Goal: Register for event/course

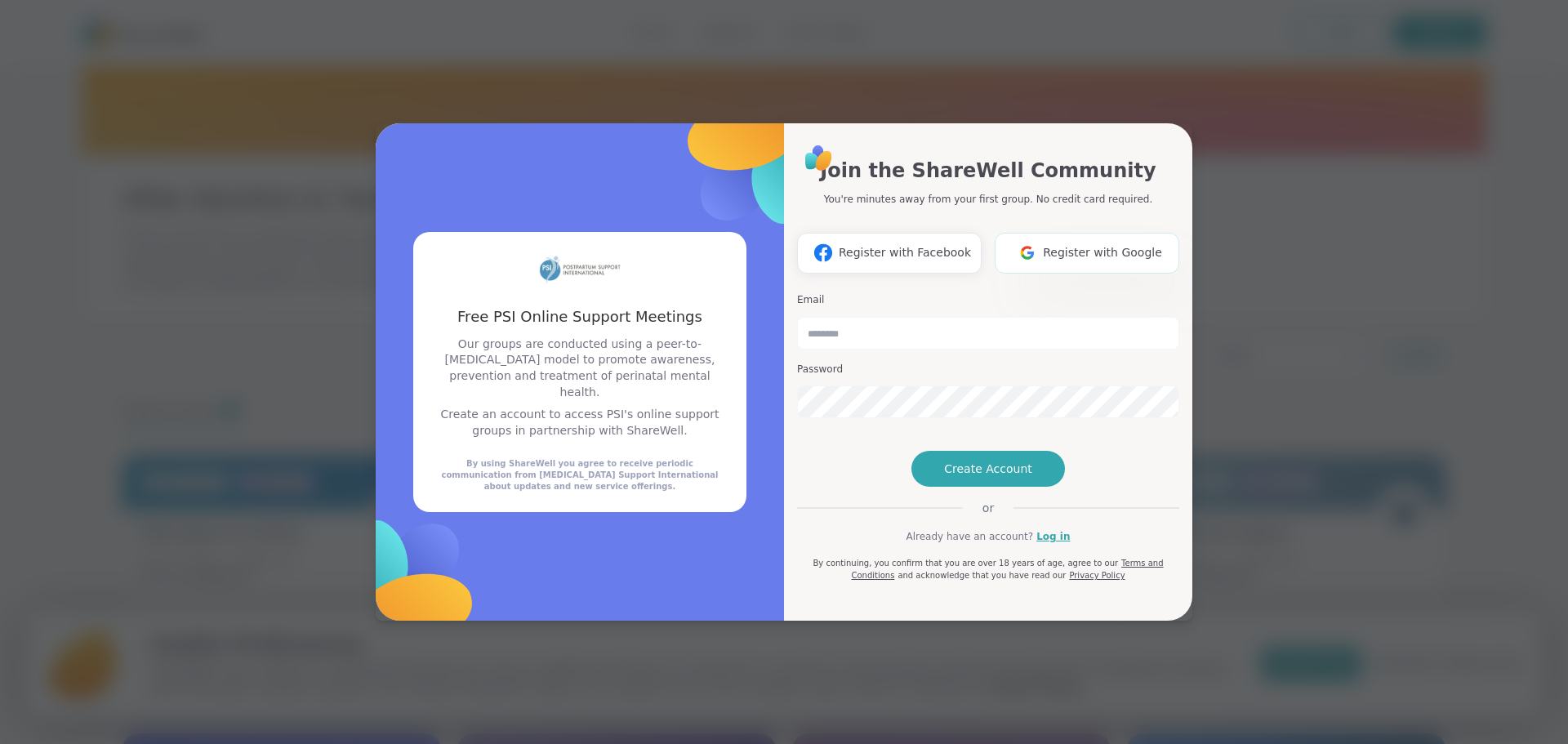
click at [1007, 233] on button "Register with Google" at bounding box center [1086, 253] width 184 height 41
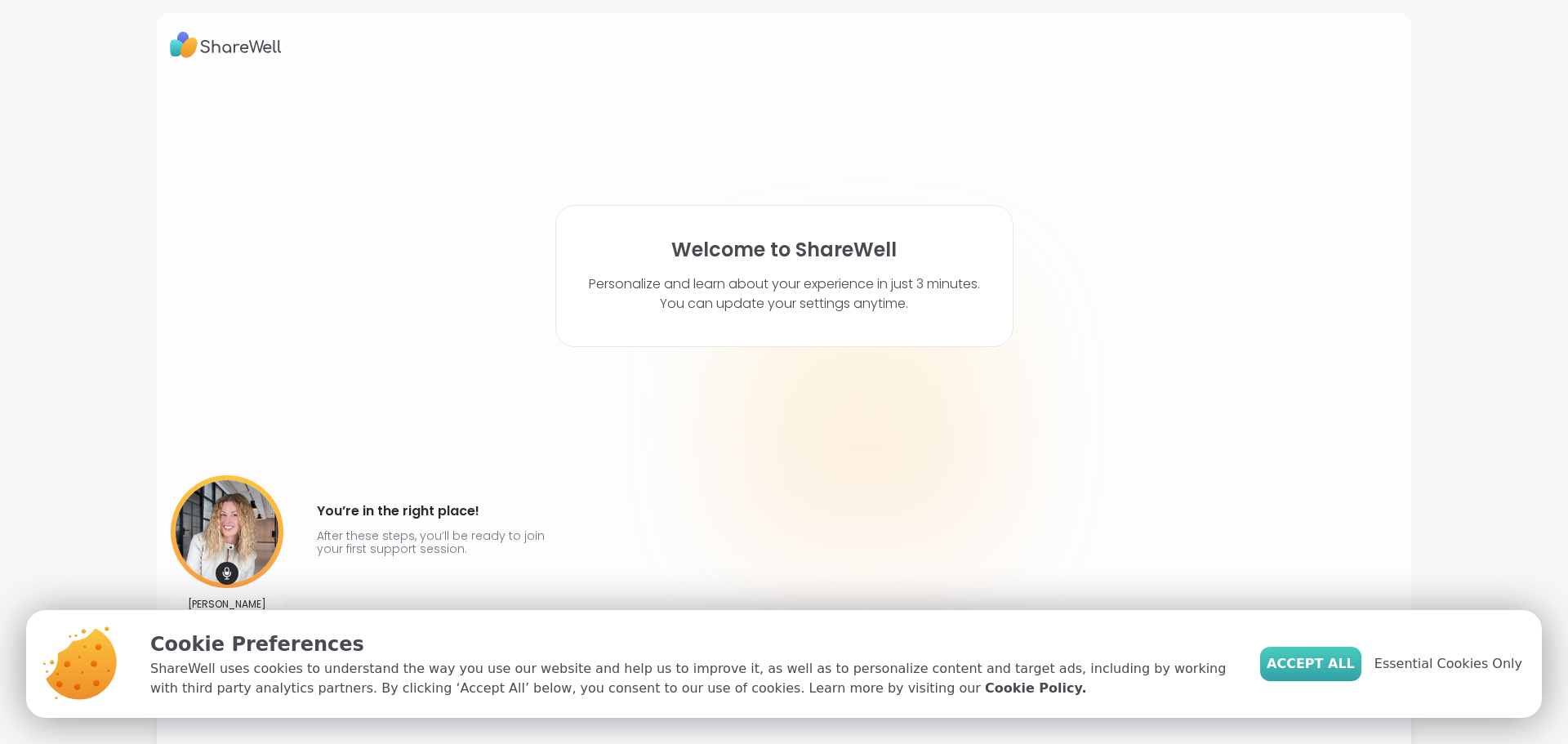
click at [1351, 661] on span "Accept All" at bounding box center [1310, 663] width 89 height 20
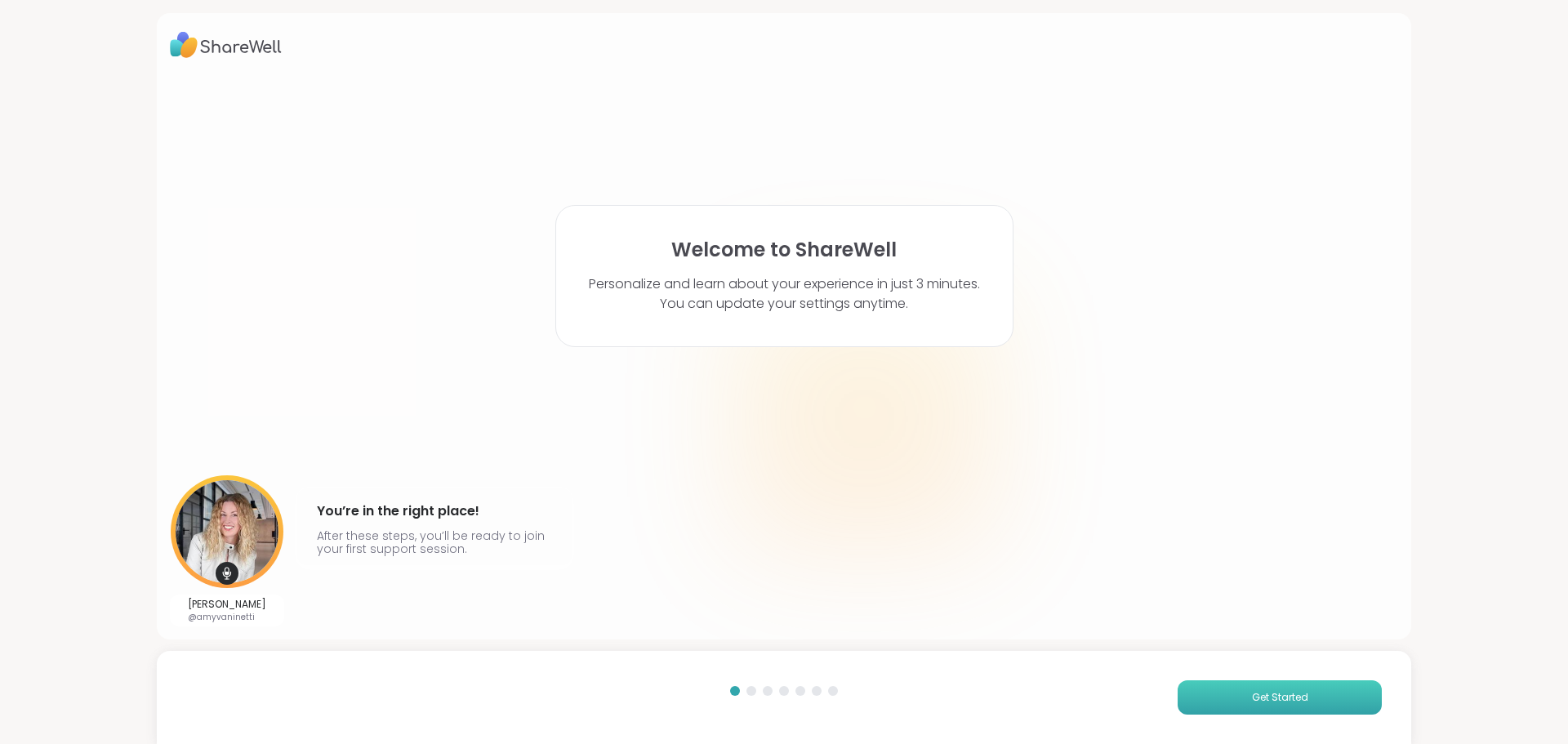
click at [1251, 699] on span "Get Started" at bounding box center [1279, 697] width 57 height 15
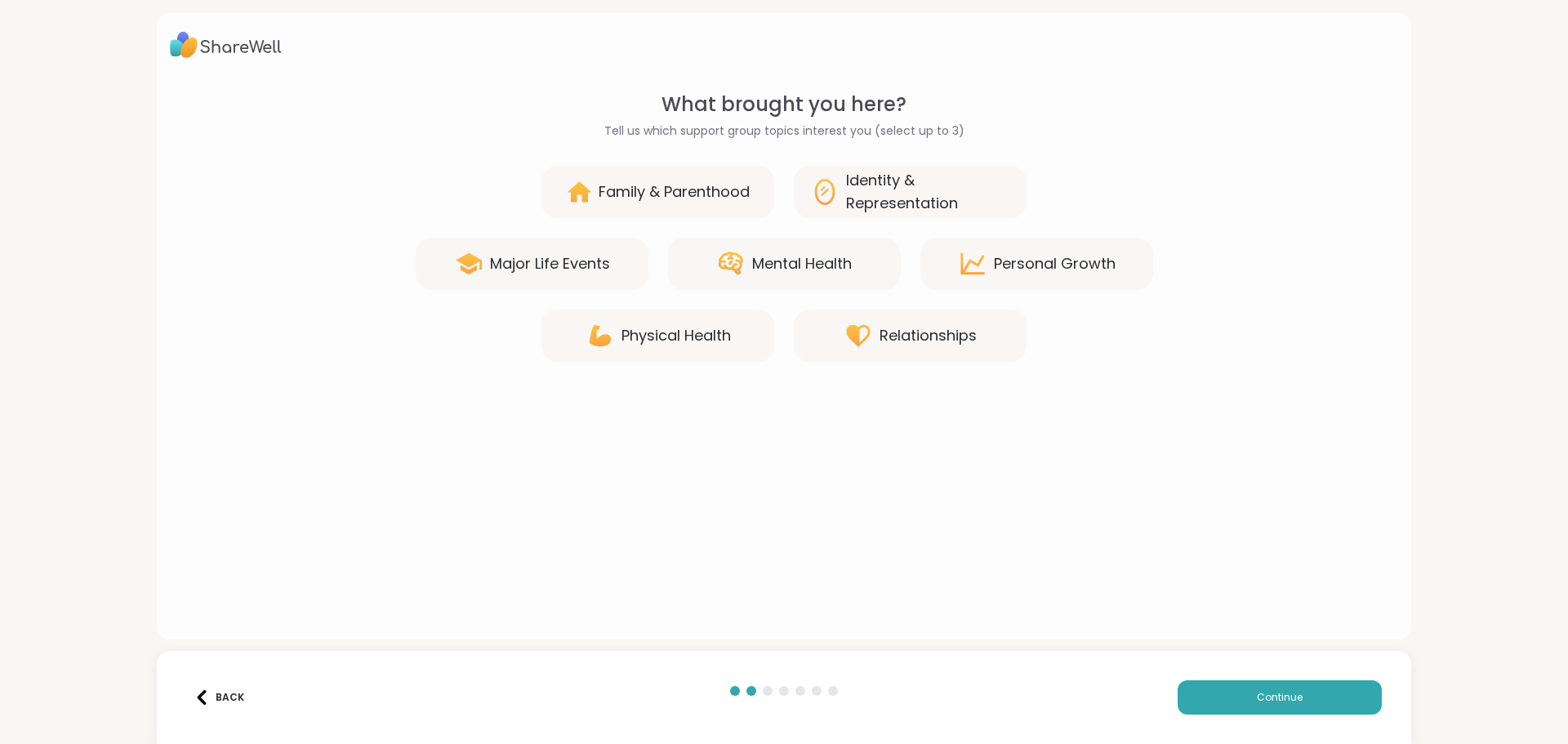
click at [672, 210] on div "Family & Parenthood" at bounding box center [657, 191] width 233 height 52
click at [723, 261] on icon at bounding box center [730, 262] width 25 height 23
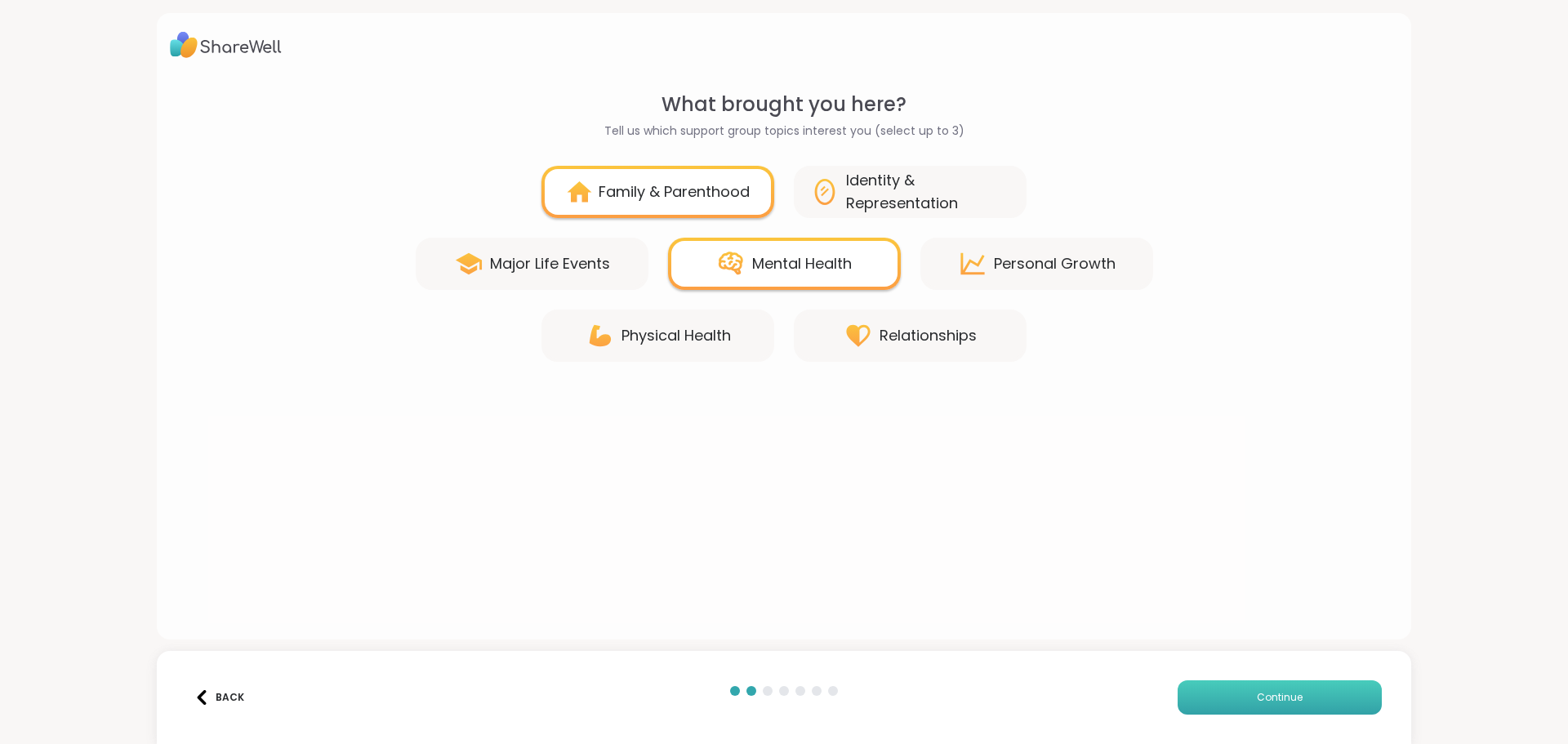
click at [1256, 690] on span "Continue" at bounding box center [1279, 697] width 46 height 15
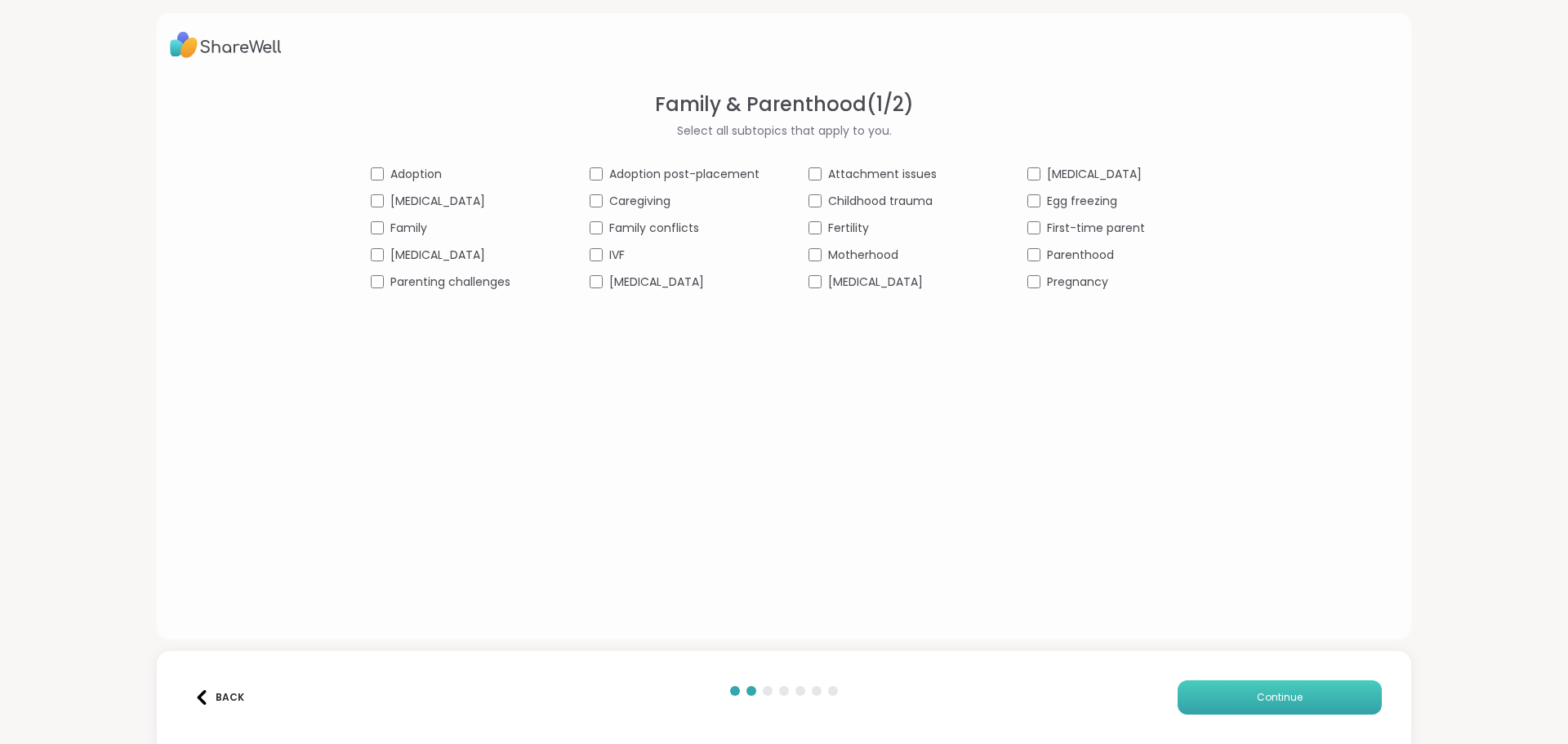
click at [1244, 703] on button "Continue" at bounding box center [1279, 697] width 204 height 34
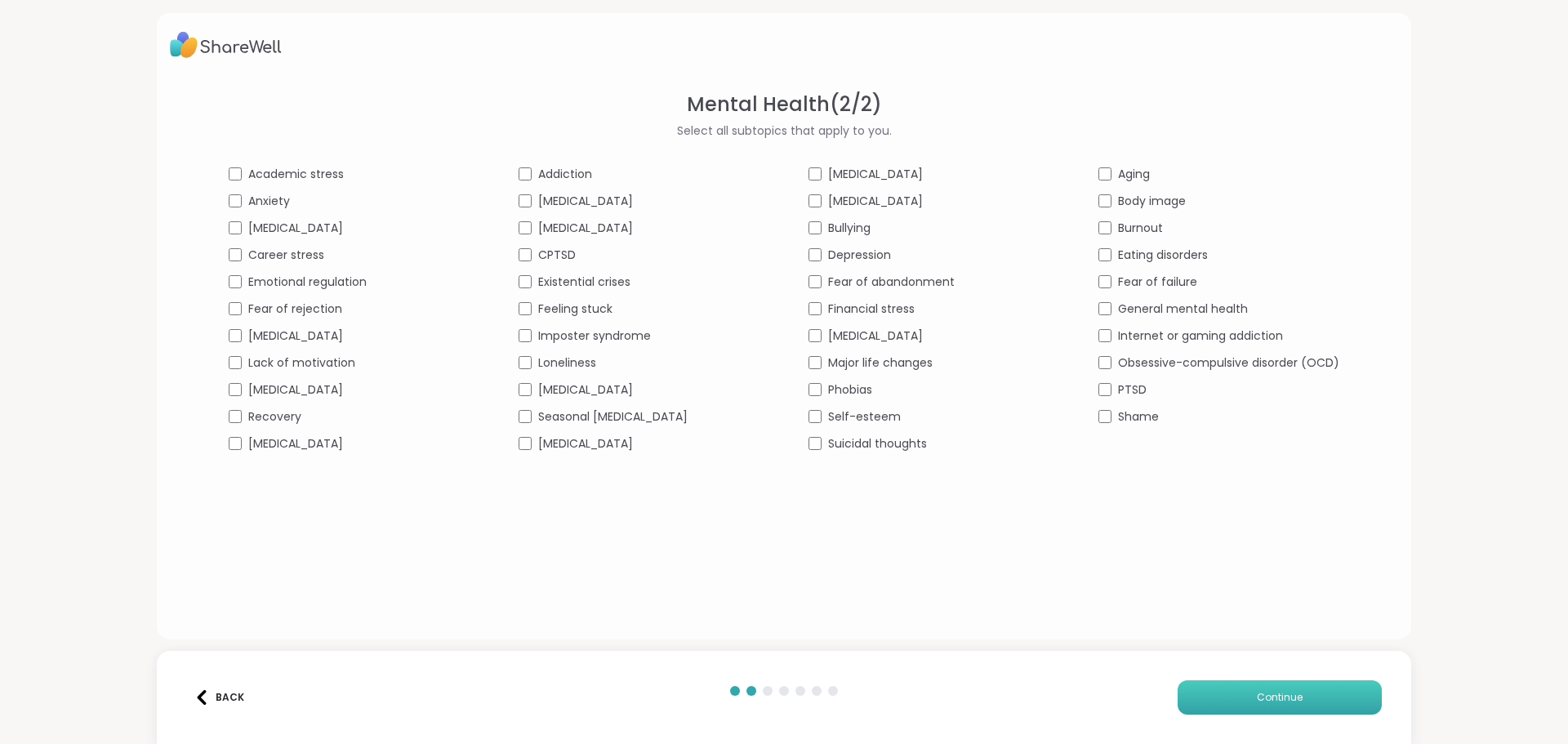
click at [1233, 702] on button "Continue" at bounding box center [1279, 697] width 204 height 34
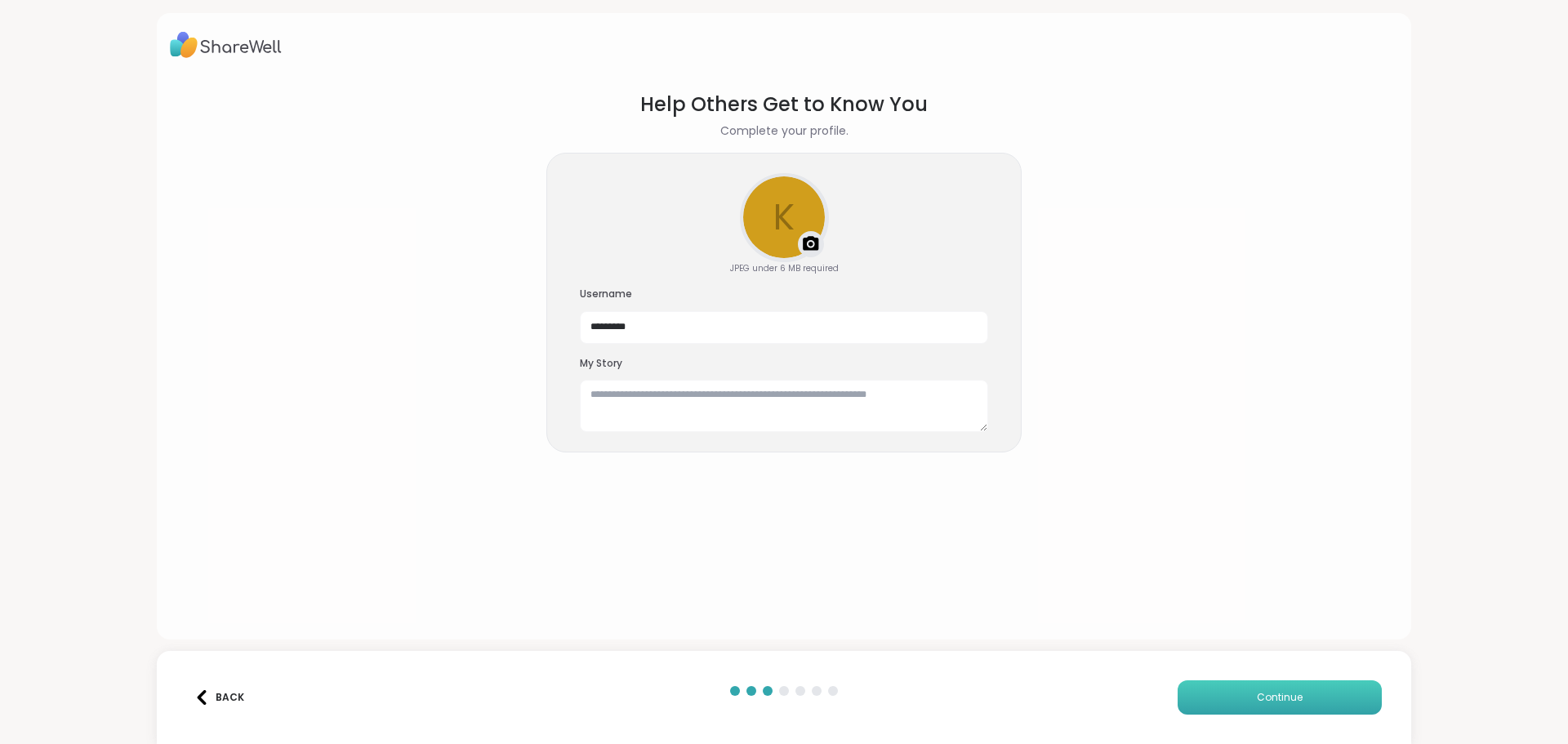
click at [1210, 692] on button "Continue" at bounding box center [1279, 697] width 204 height 34
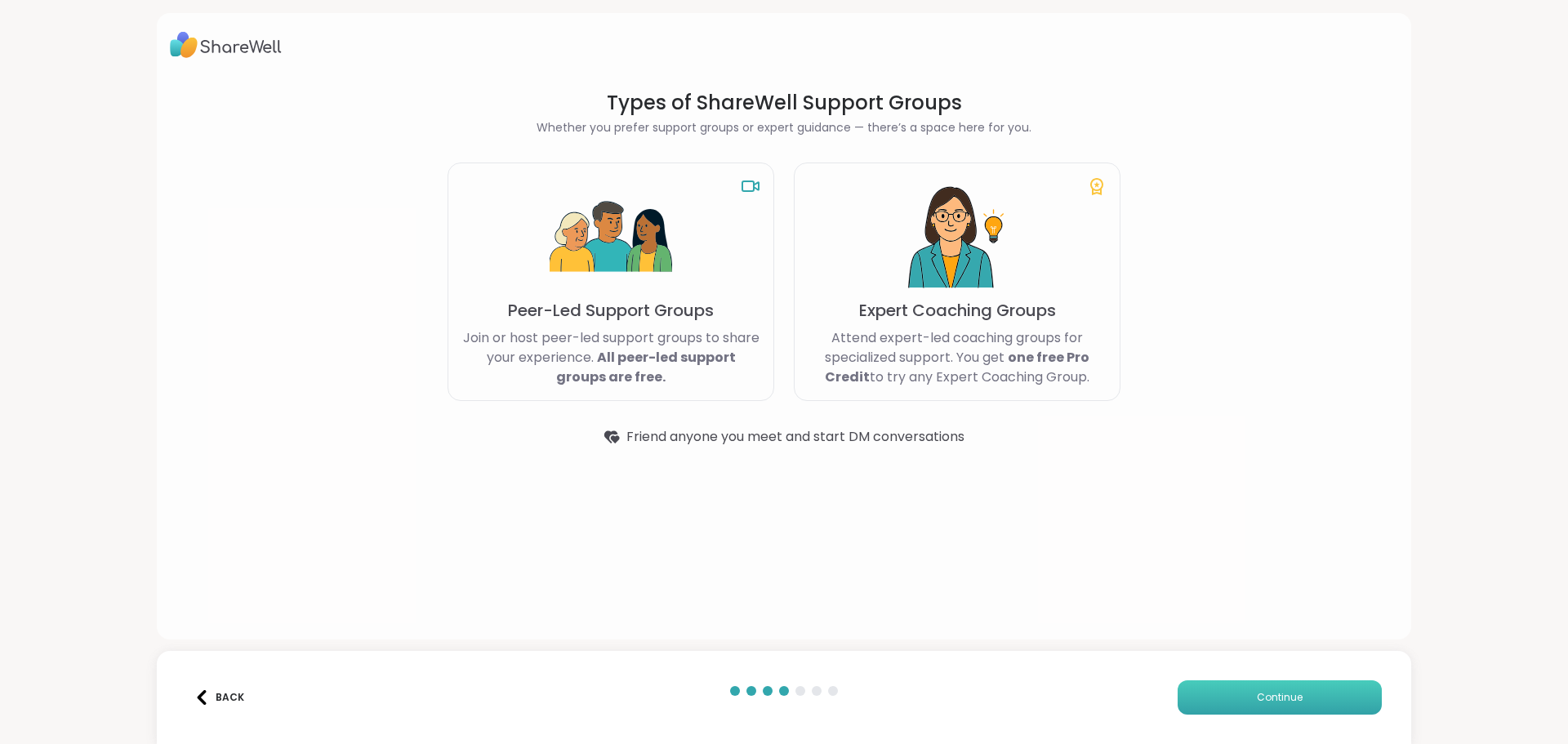
click at [1233, 682] on button "Continue" at bounding box center [1279, 697] width 204 height 34
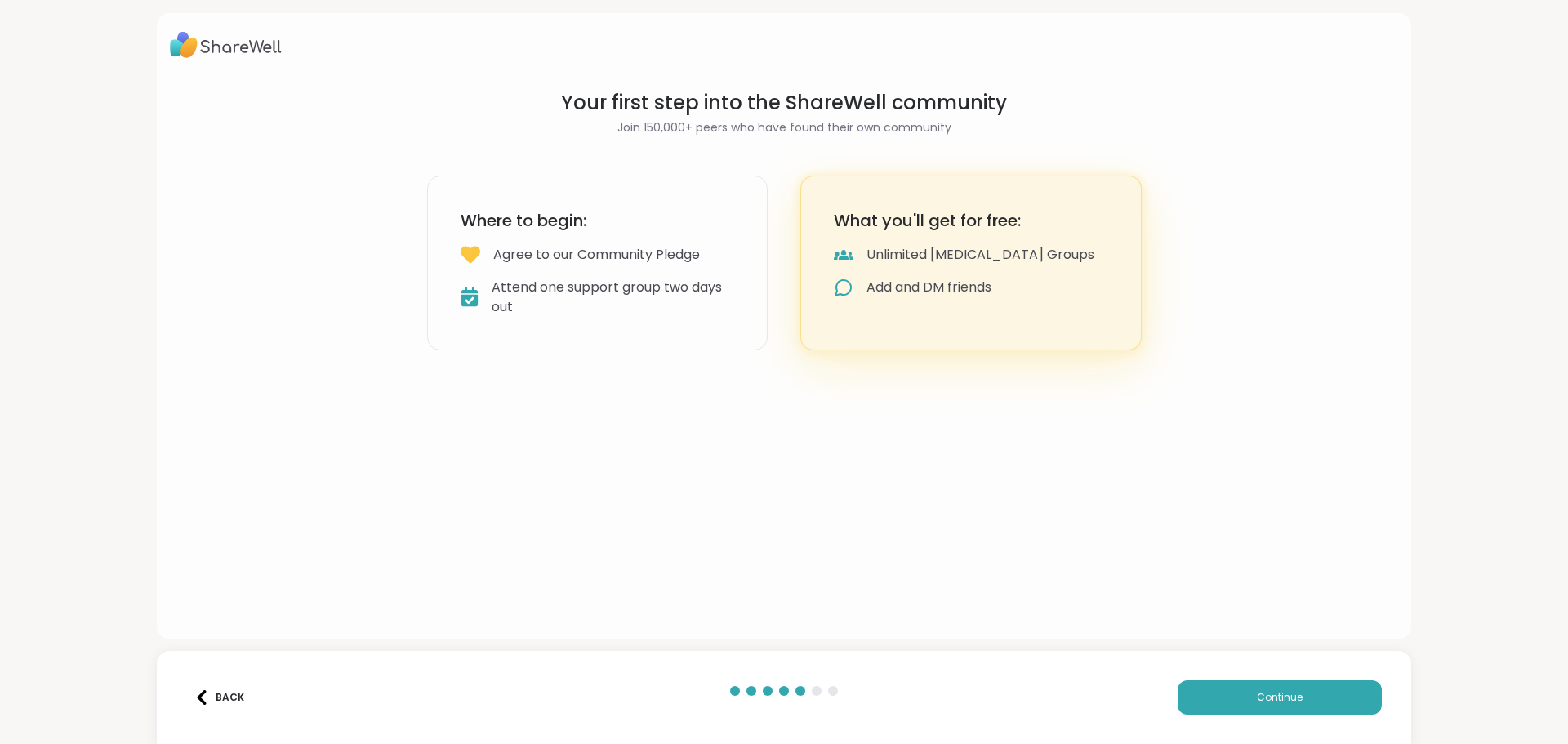
click at [388, 137] on div "Your first step into the ShareWell community Join 150,000+ peers who have found…" at bounding box center [783, 326] width 1254 height 626
click at [541, 238] on div "Where to begin: Agree to our Community Pledge Attend one support group two days…" at bounding box center [598, 262] width 342 height 174
click at [808, 259] on div "What you'll get for free: Unlimited Peer Support Groups Add and DM friends" at bounding box center [970, 262] width 342 height 174
click at [1257, 692] on span "Continue" at bounding box center [1279, 697] width 46 height 15
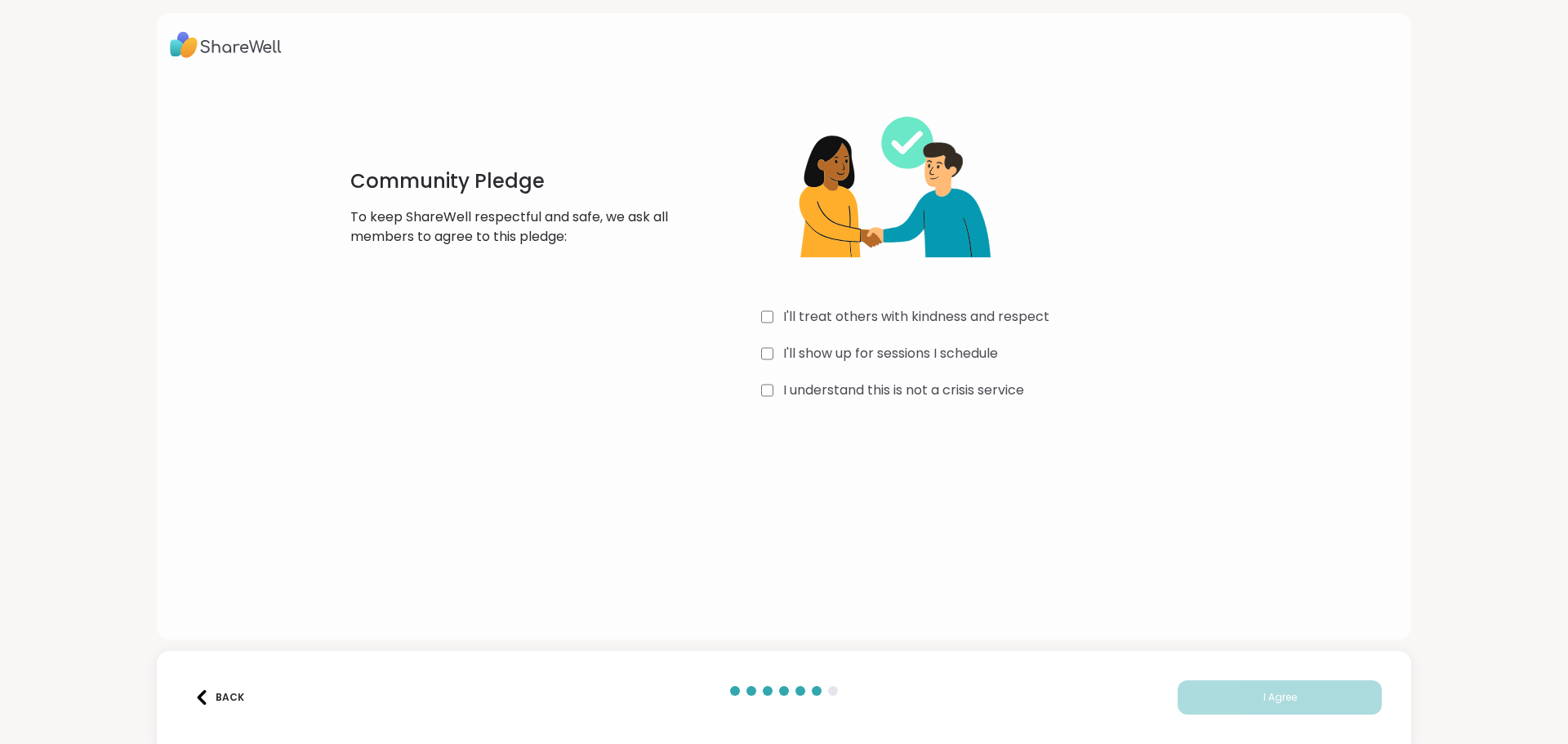
click at [752, 391] on div "Community Pledge To keep ShareWell respectful and safe, we ask all members to a…" at bounding box center [784, 247] width 933 height 315
click at [1284, 703] on span "I Agree" at bounding box center [1280, 697] width 34 height 15
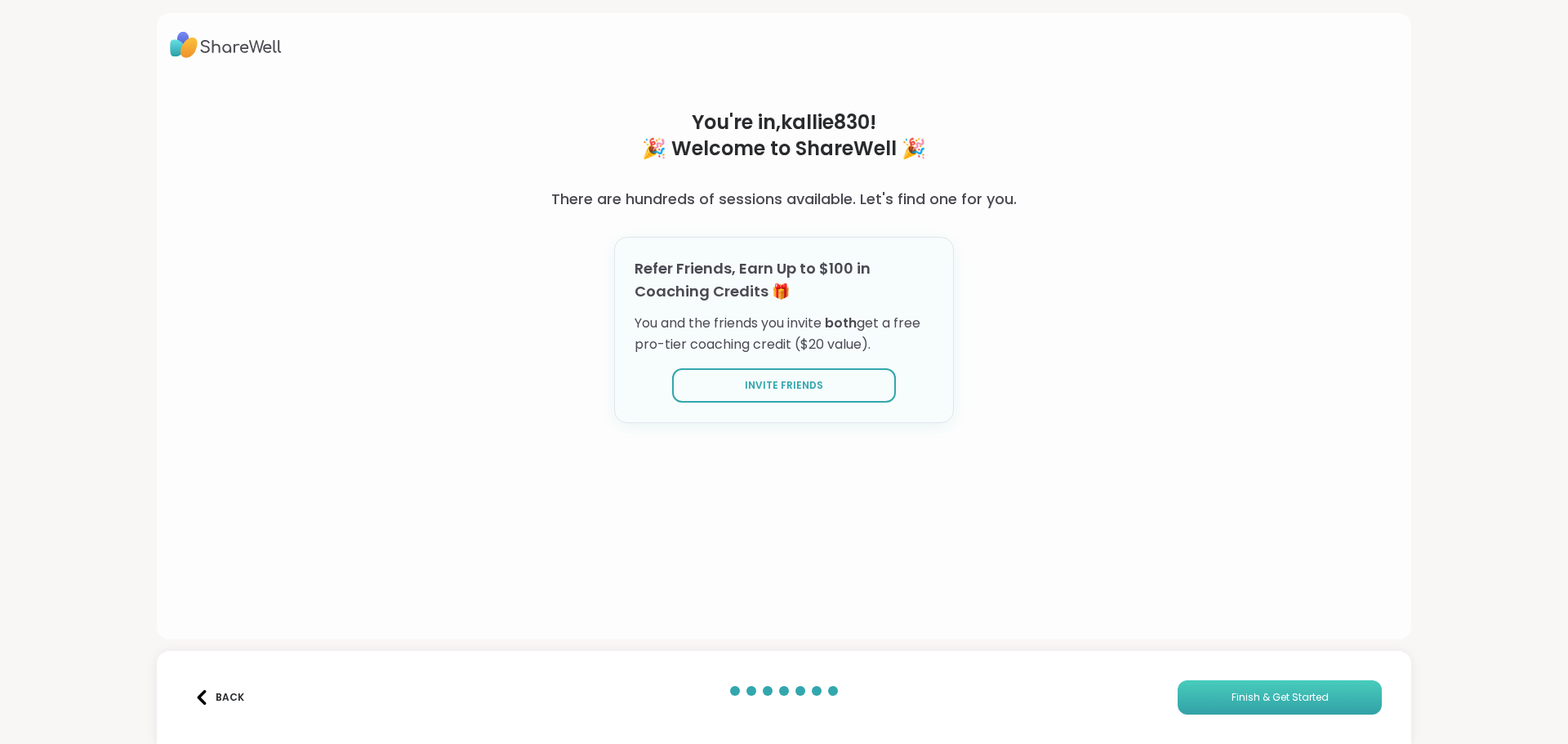
click at [1205, 697] on button "Finish & Get Started" at bounding box center [1279, 697] width 204 height 34
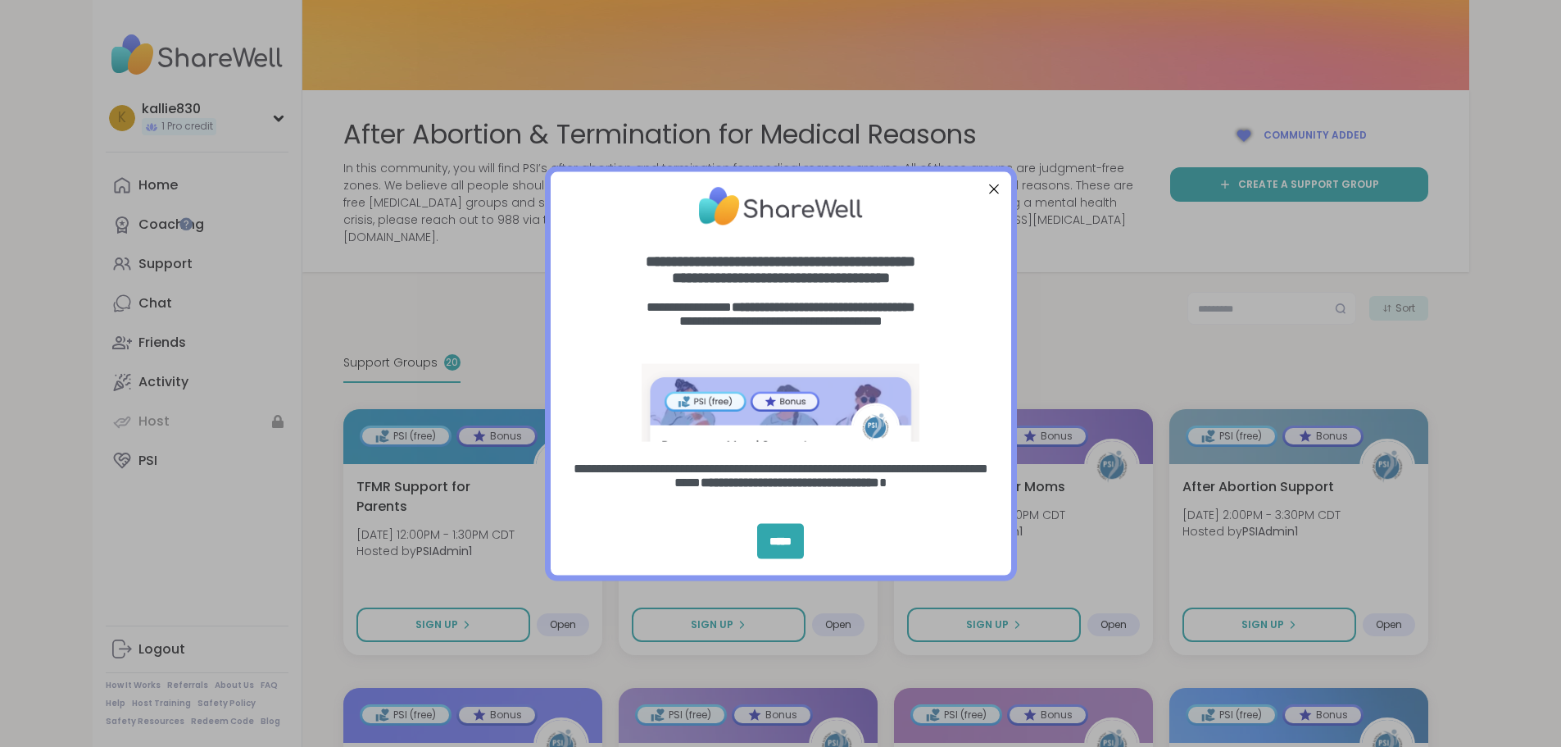
click at [992, 186] on div at bounding box center [993, 188] width 21 height 21
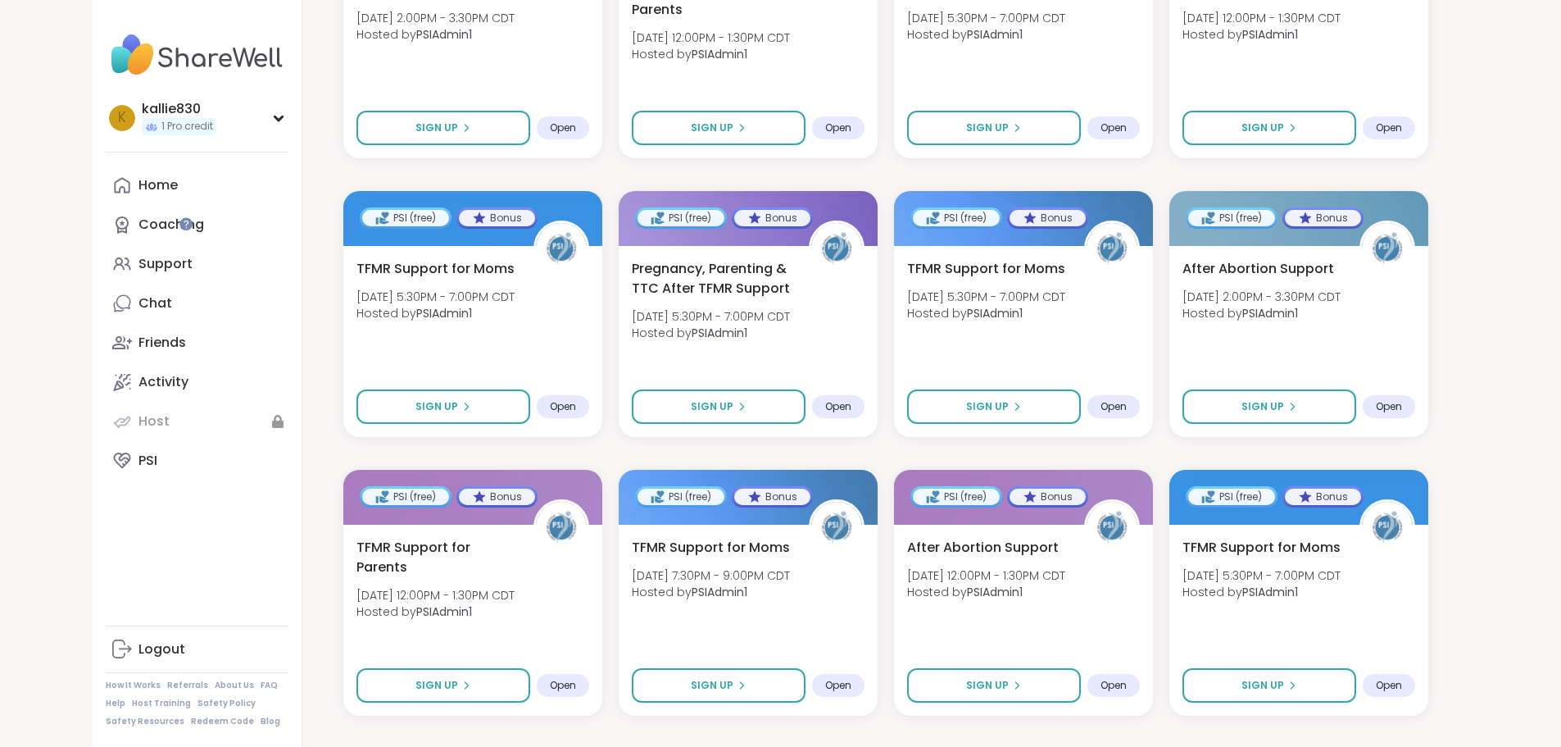
scroll to position [1058, 0]
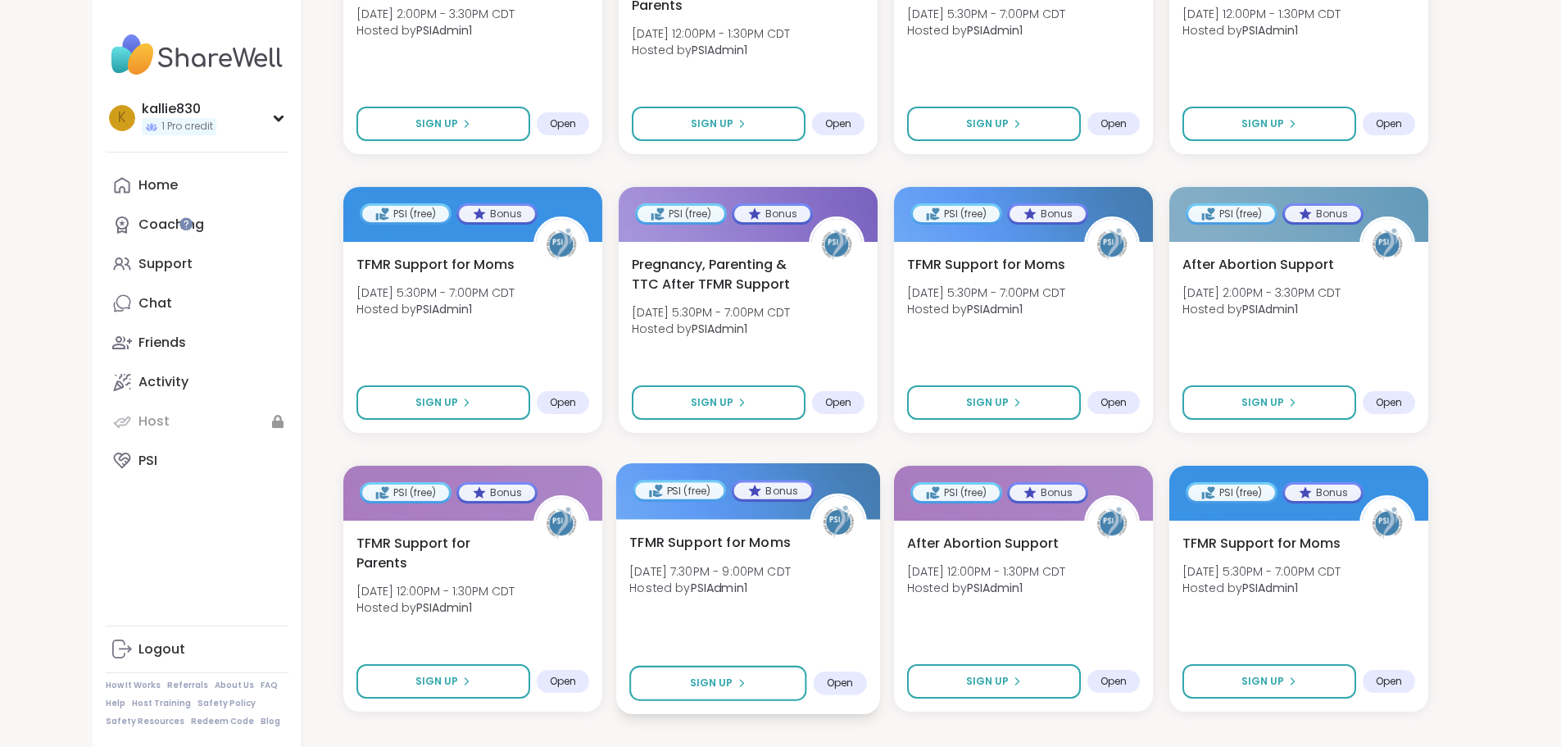
click at [737, 579] on span "Hosted by PSIAdmin1" at bounding box center [709, 587] width 161 height 16
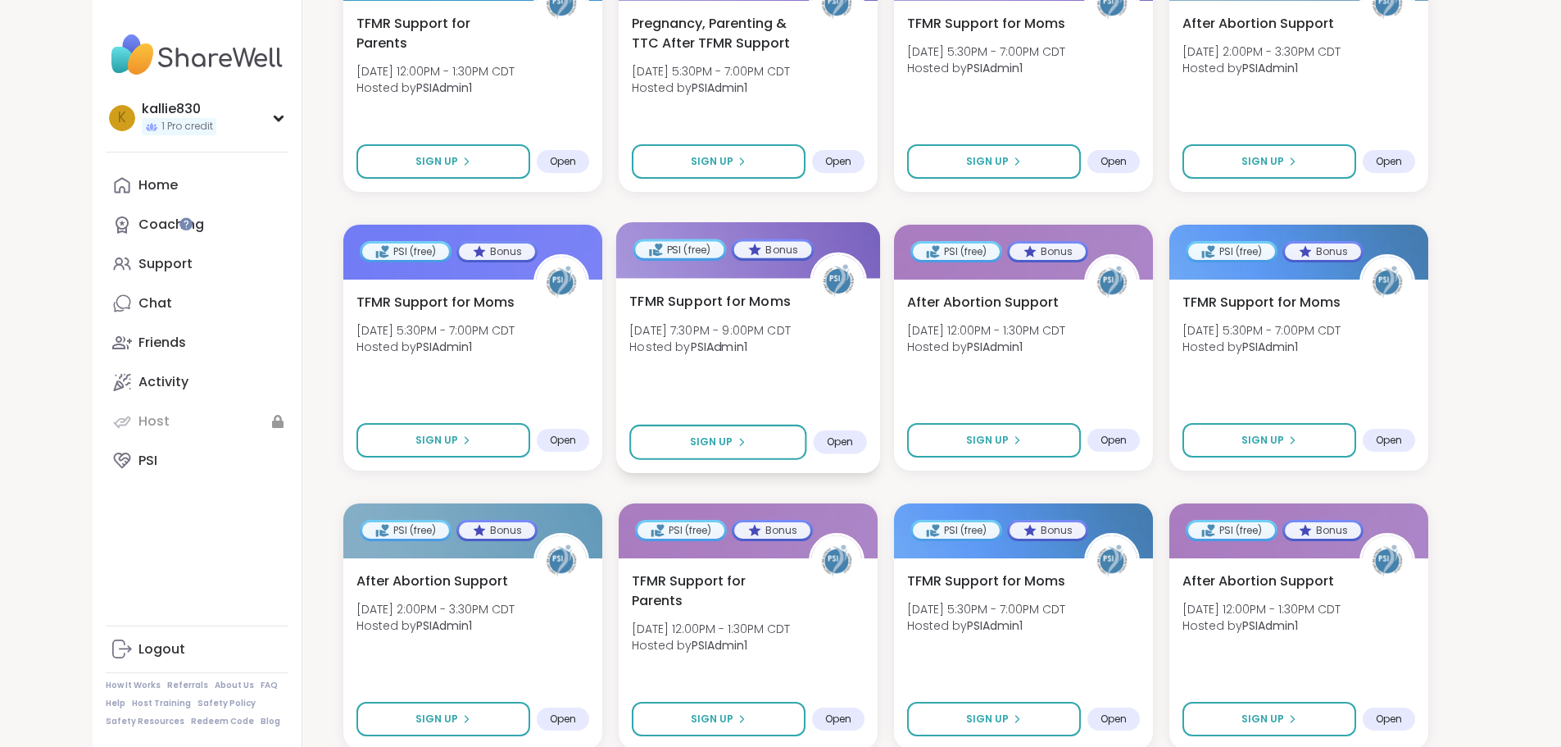
scroll to position [492, 0]
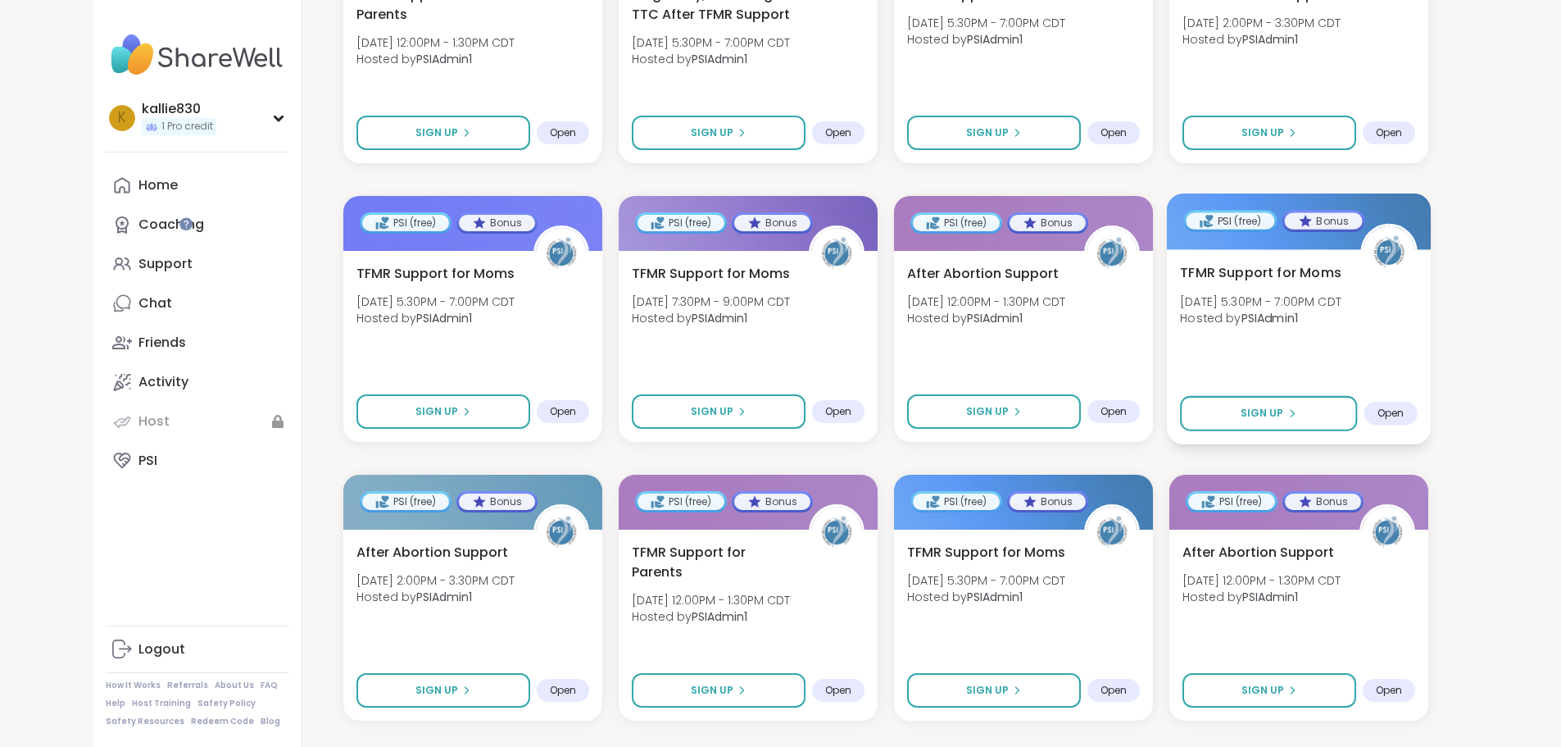
click at [1430, 338] on div "TFMR Support for Moms Thu, Oct 02 | 5:30PM - 7:00PM CDT Hosted by PSIAdmin1 Sig…" at bounding box center [1298, 346] width 264 height 195
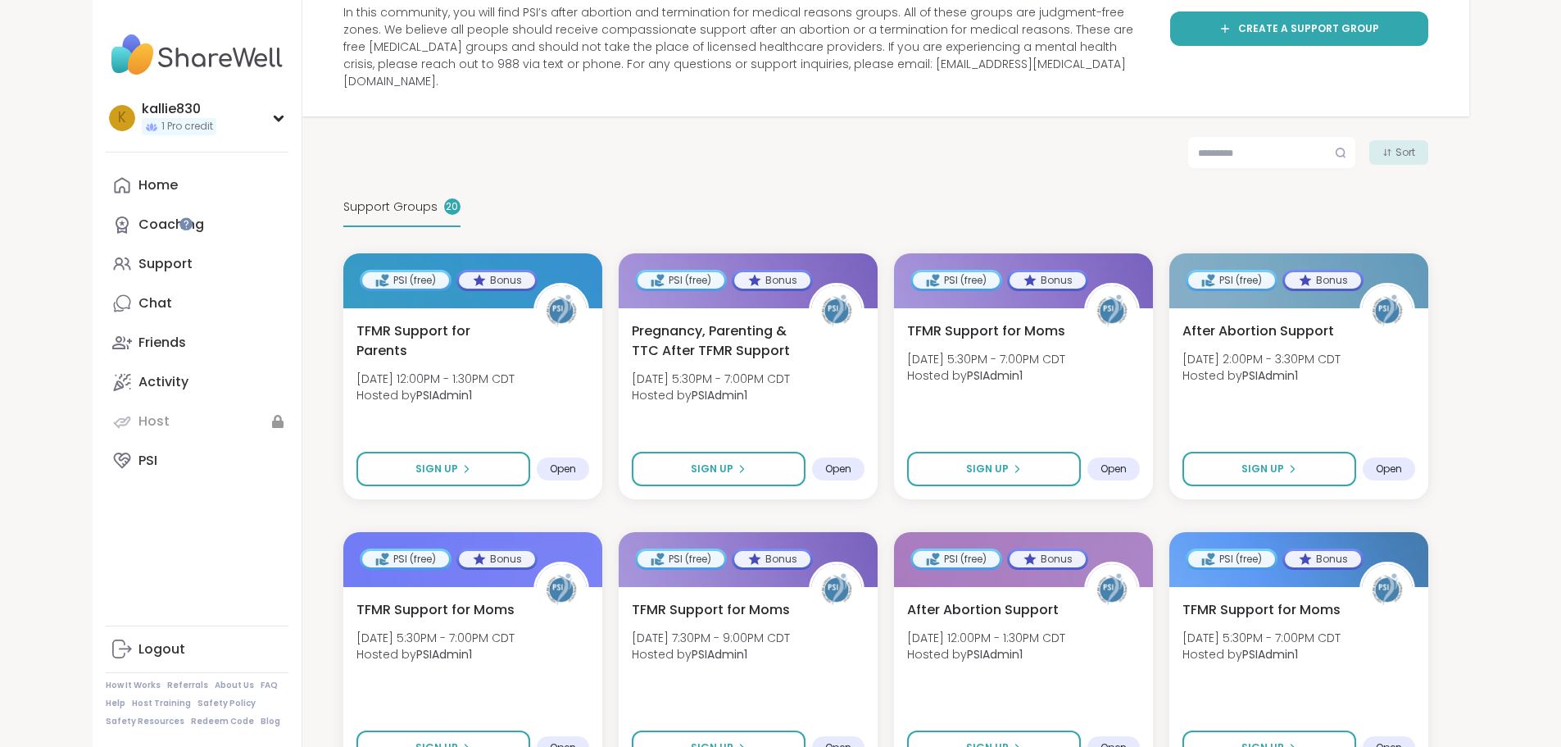
scroll to position [246, 0]
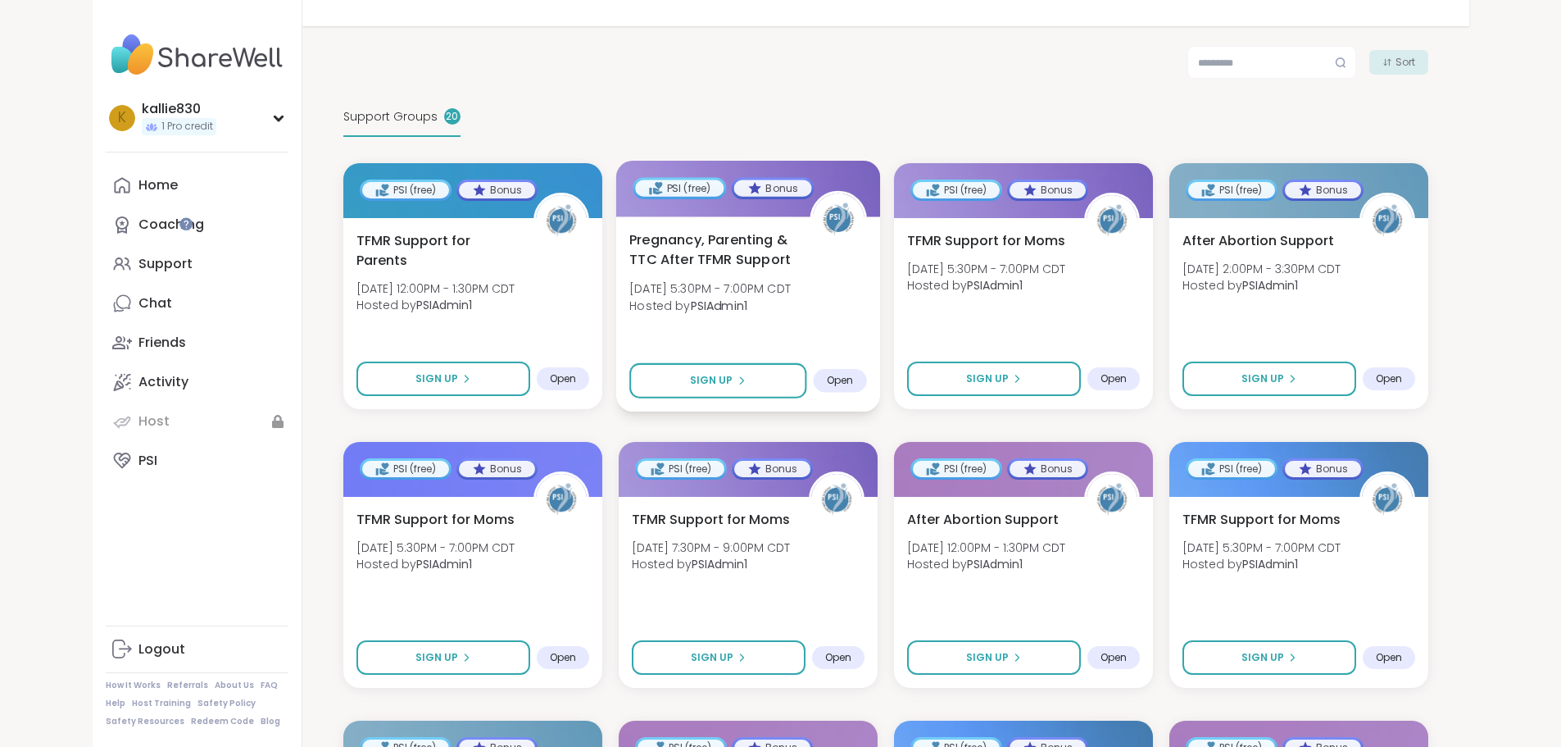
click at [770, 297] on span "Hosted by PSIAdmin1" at bounding box center [709, 305] width 161 height 16
click at [997, 277] on b "PSIAdmin1" at bounding box center [993, 285] width 57 height 16
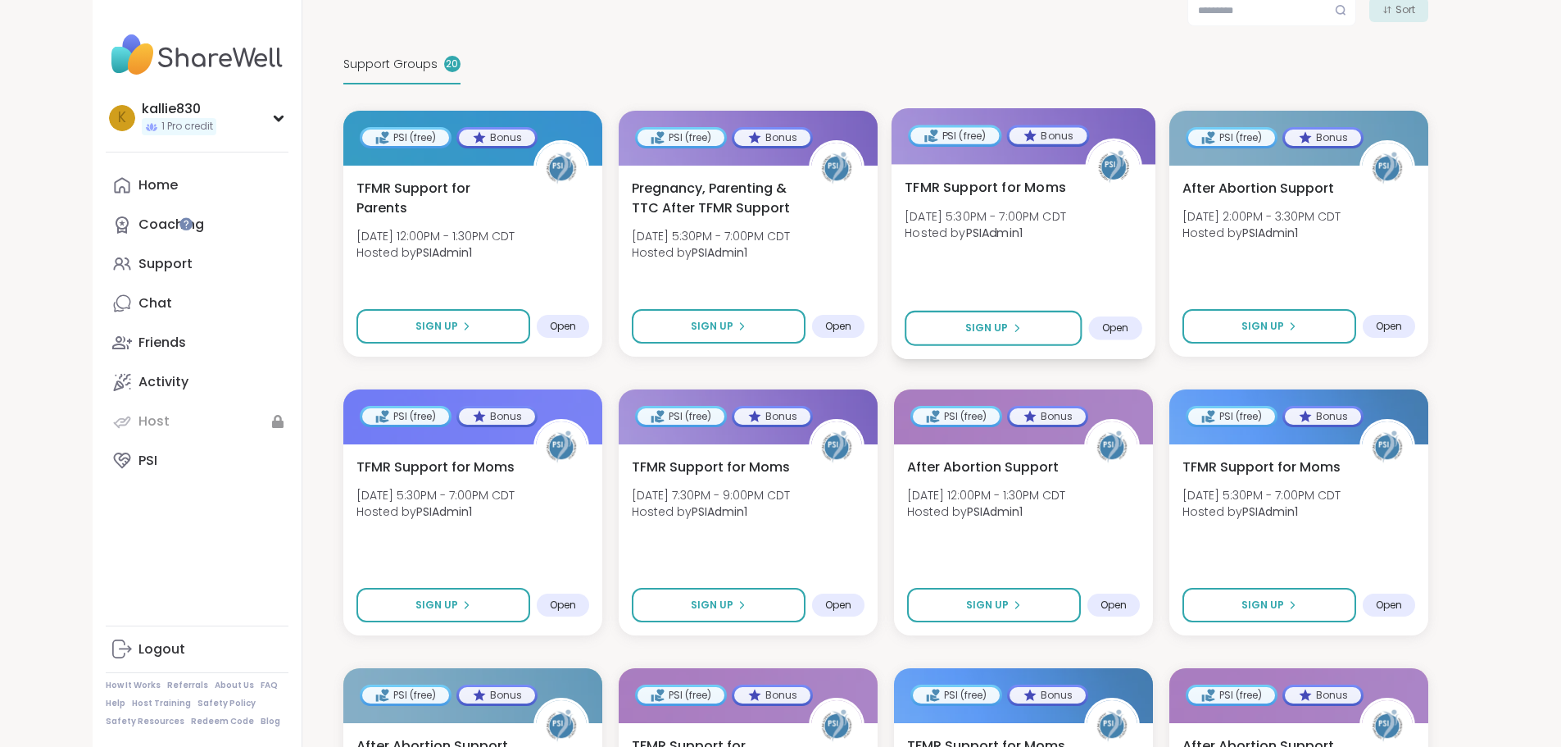
scroll to position [328, 0]
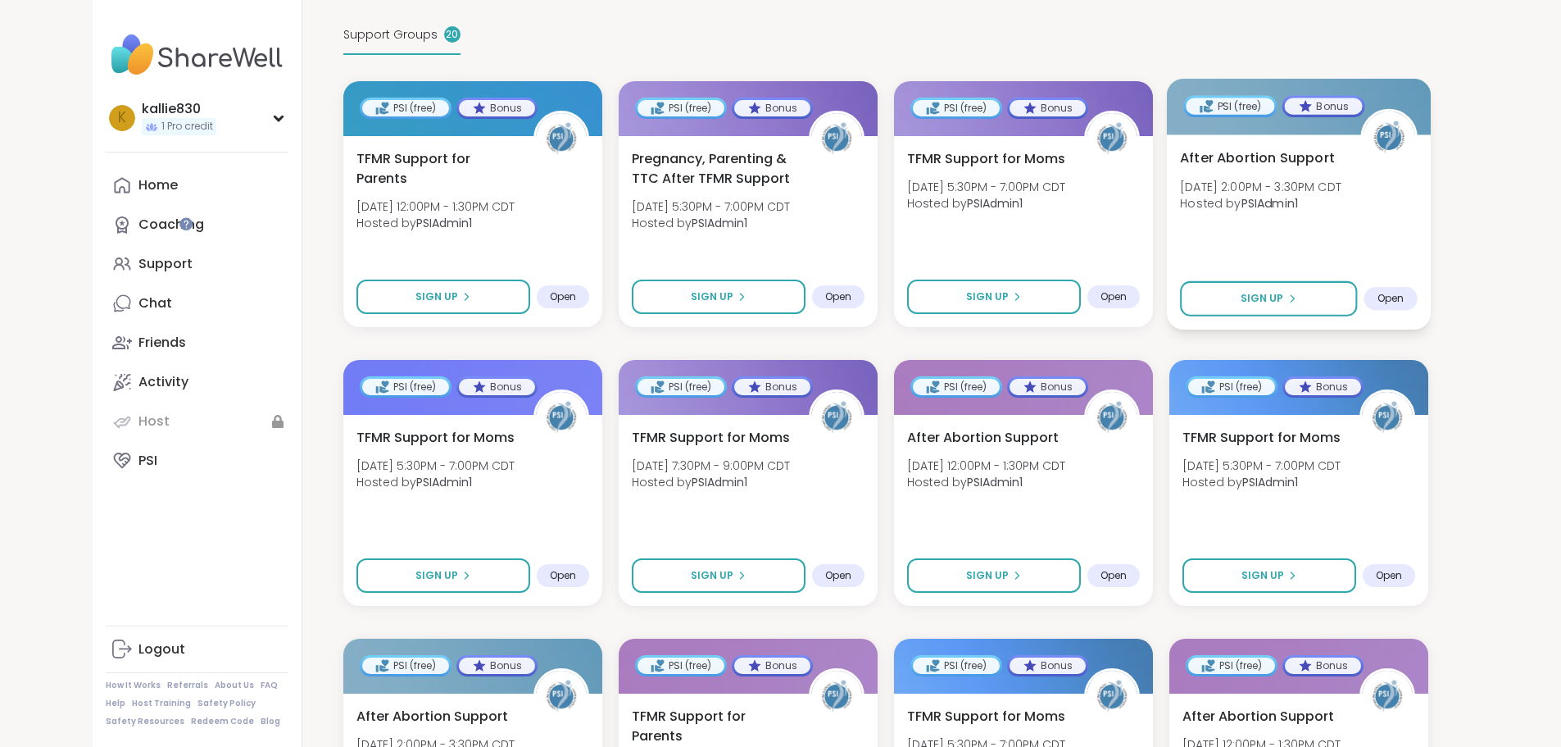
click at [1342, 195] on span "Hosted by PSIAdmin1" at bounding box center [1260, 203] width 161 height 16
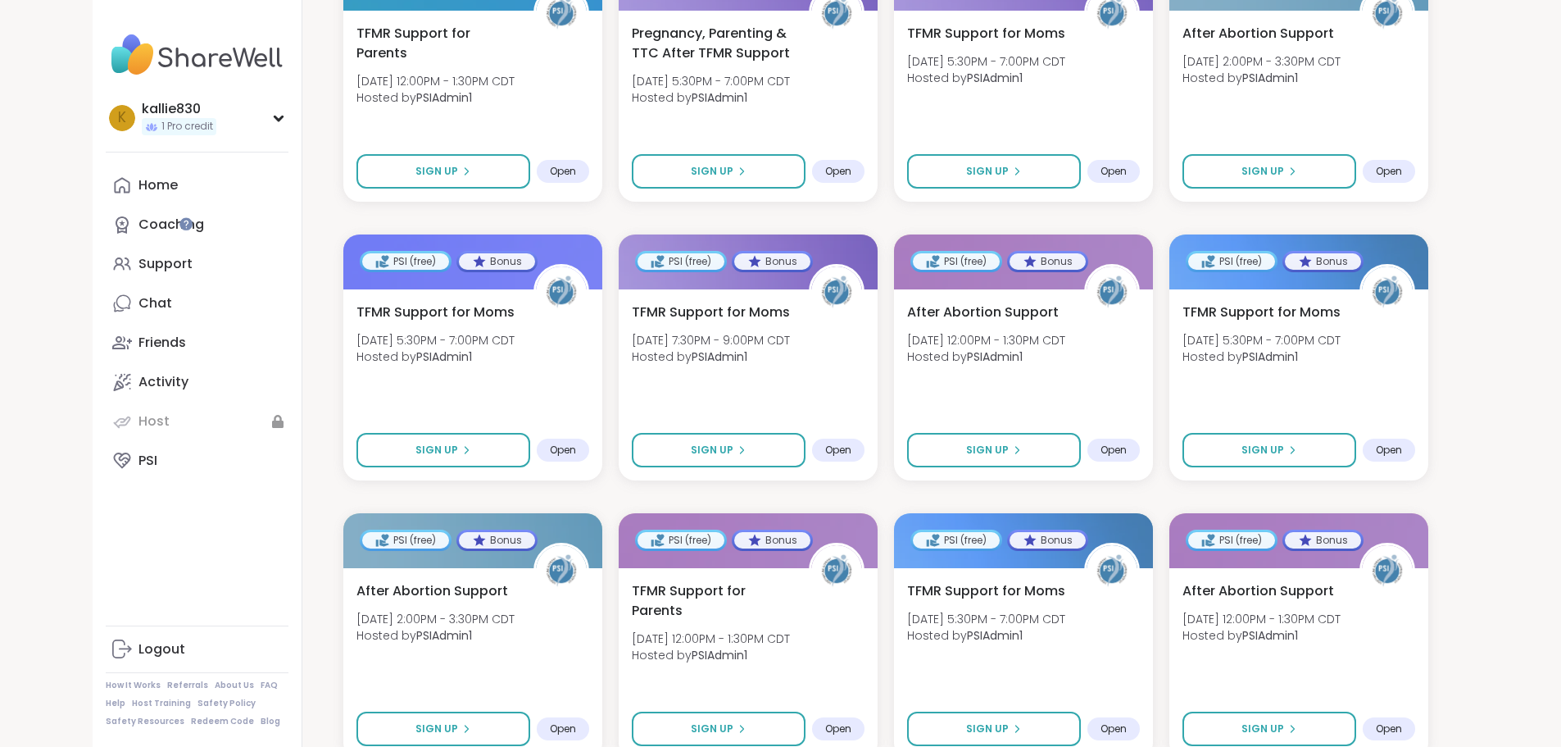
scroll to position [492, 0]
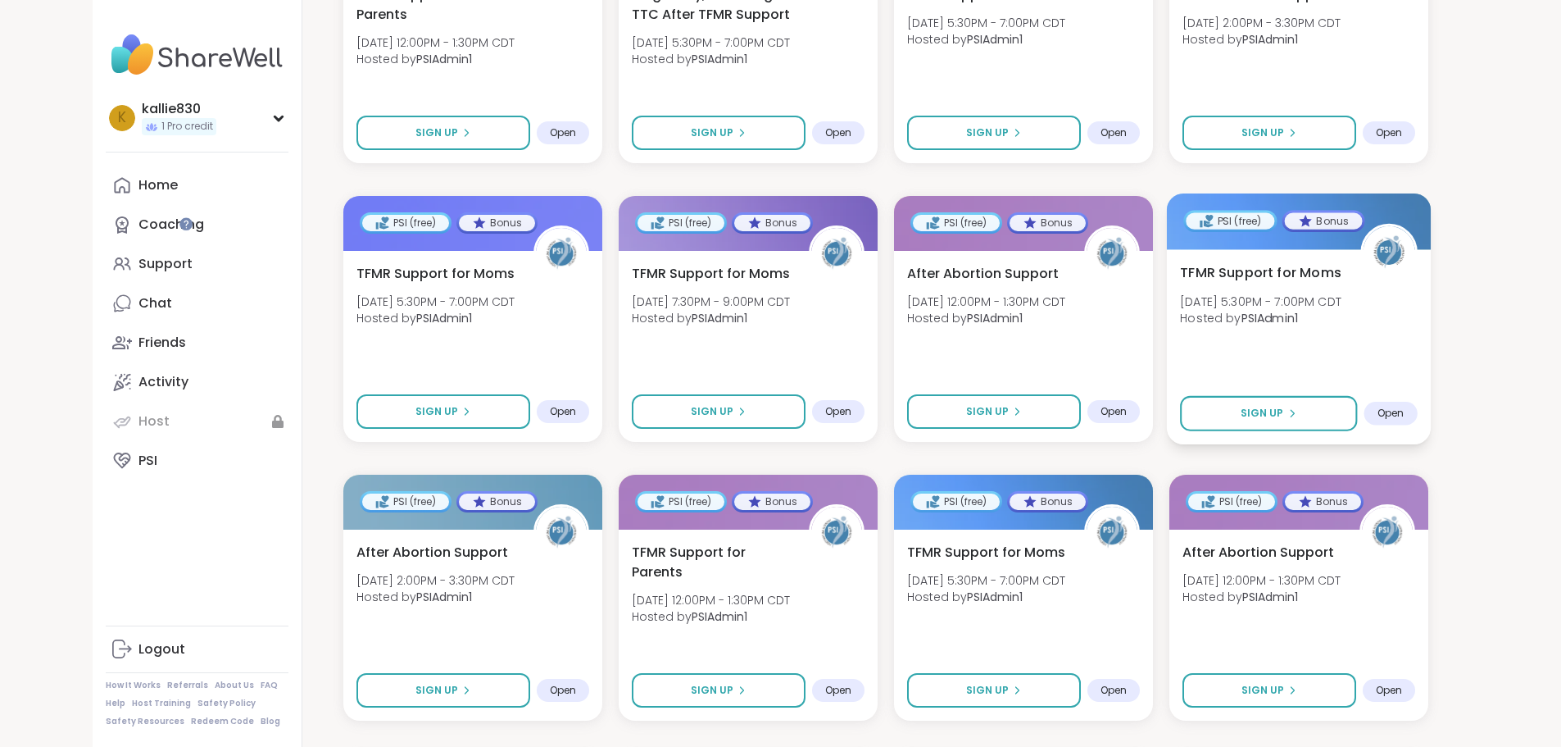
click at [1342, 310] on span "Hosted by PSIAdmin1" at bounding box center [1260, 318] width 161 height 16
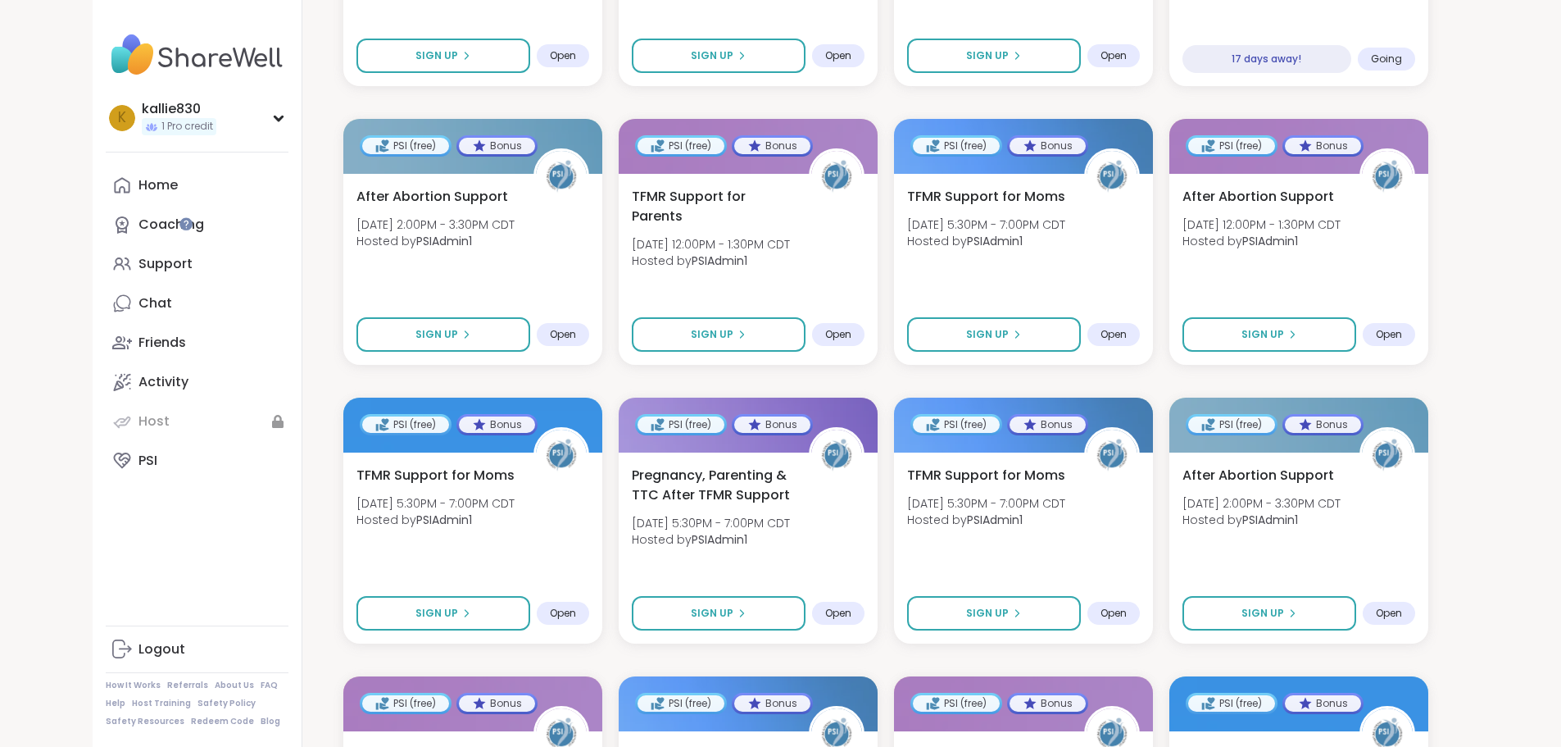
scroll to position [902, 0]
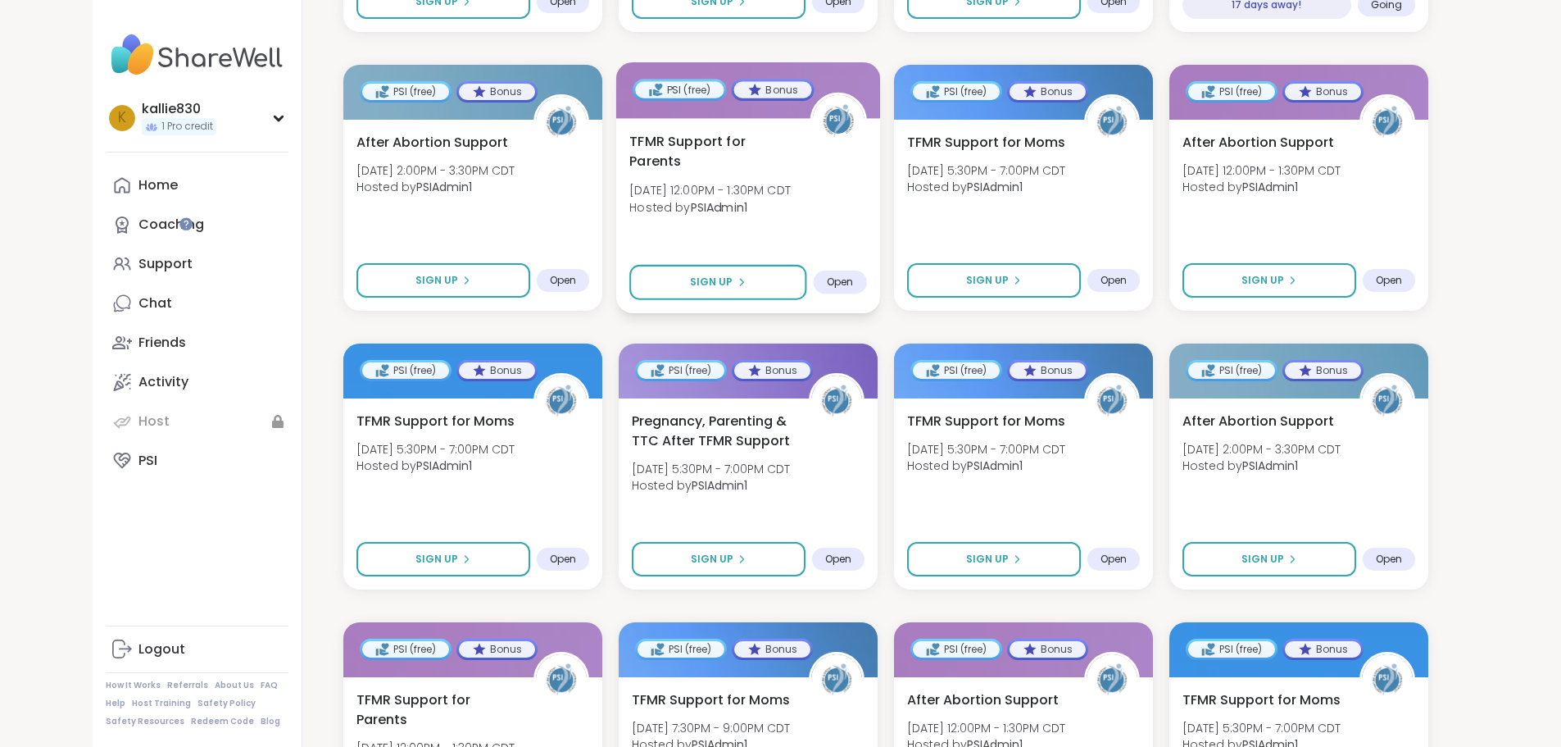
click at [764, 206] on div "TFMR Support for Parents Tue, Oct 07 | 12:00PM - 1:30PM CDT Hosted by PSIAdmin1…" at bounding box center [748, 215] width 264 height 195
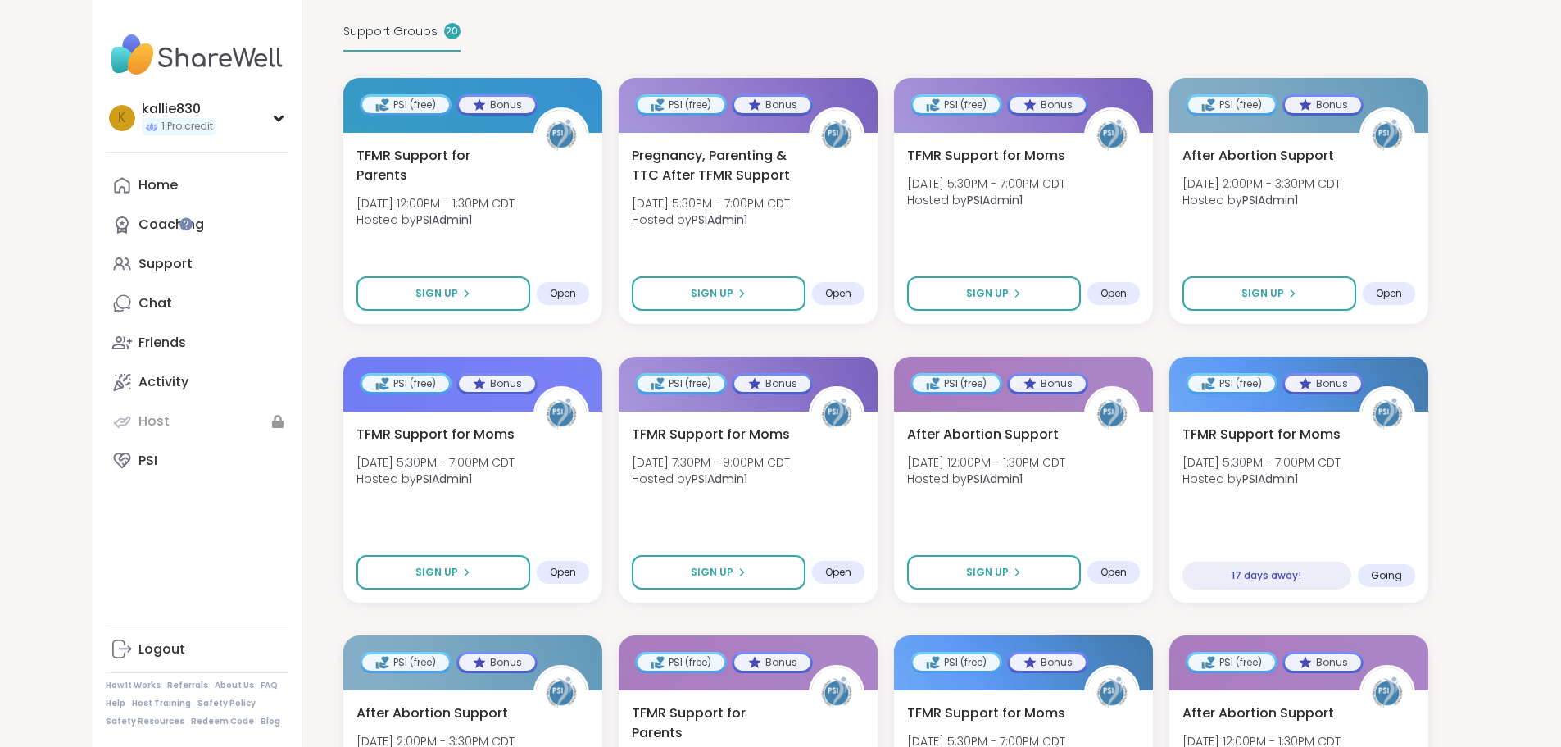
scroll to position [328, 0]
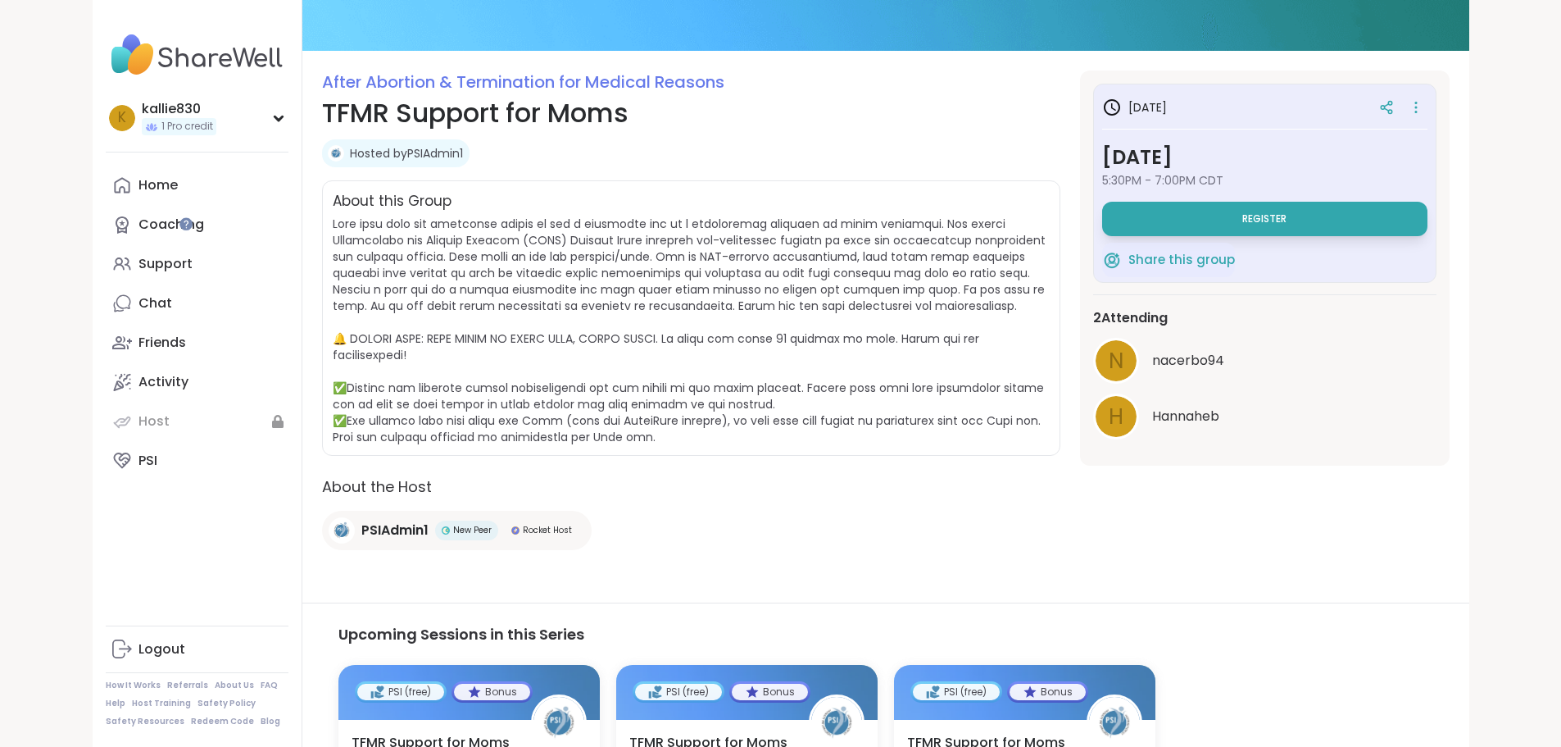
scroll to position [121, 0]
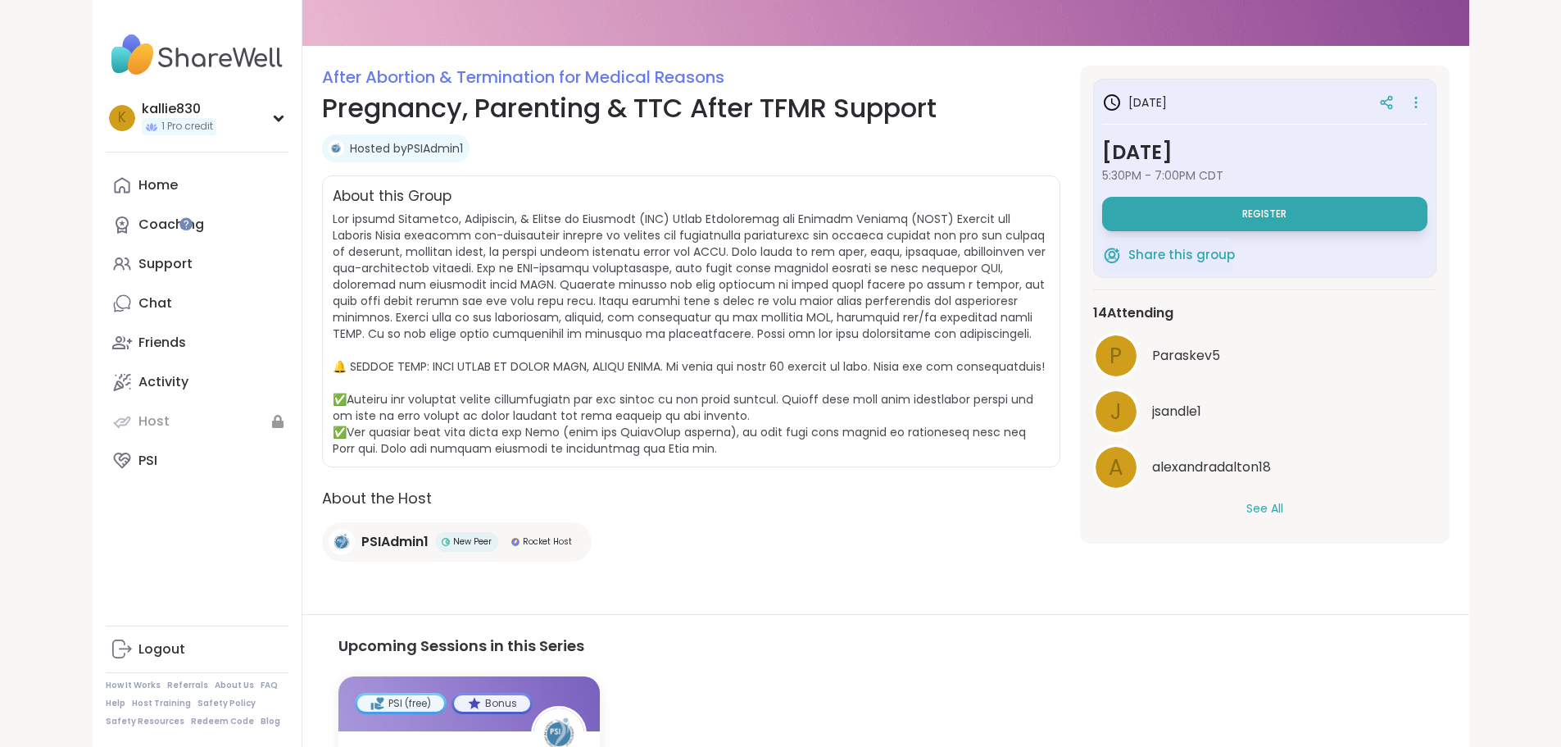
scroll to position [328, 0]
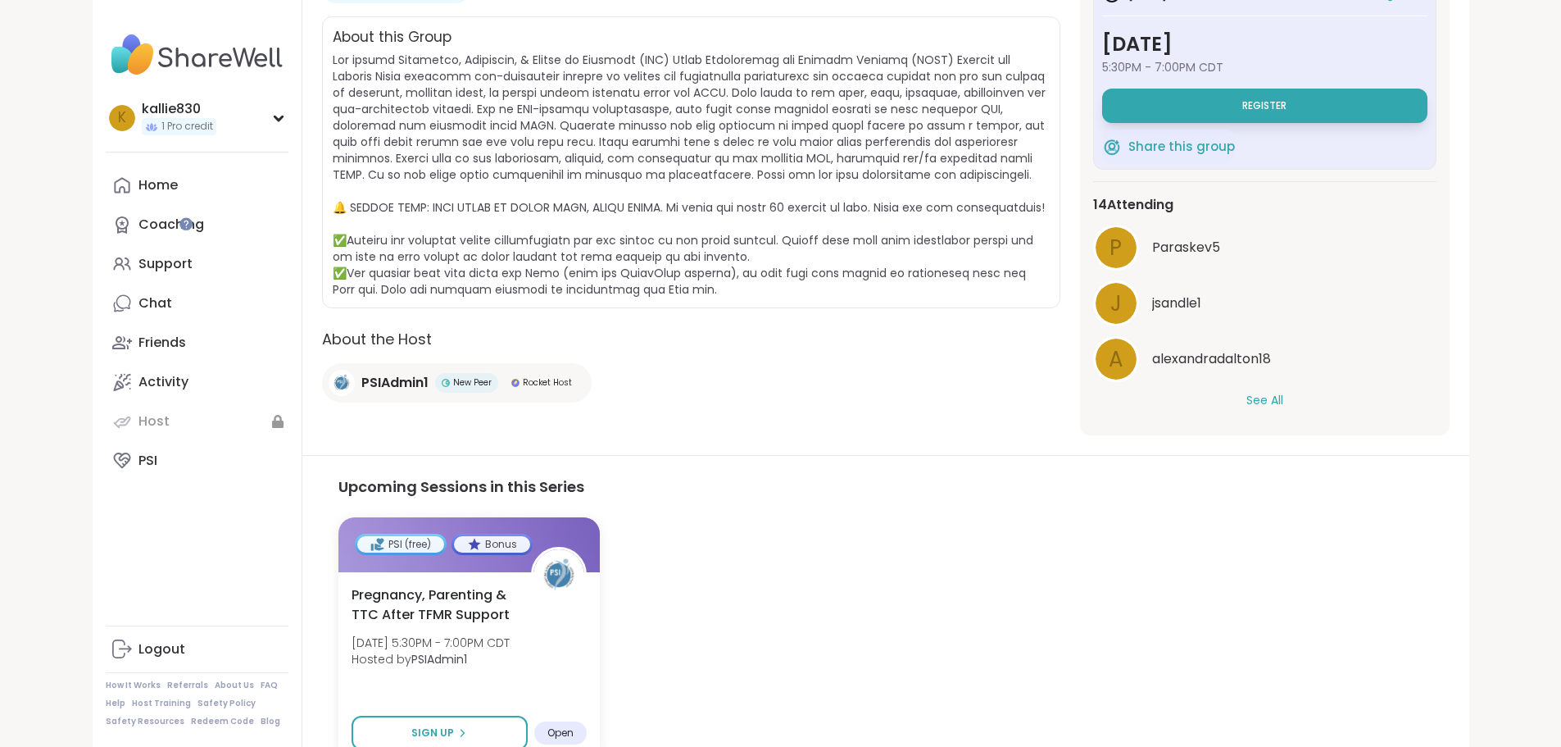
click at [1283, 392] on button "See All" at bounding box center [1265, 400] width 37 height 17
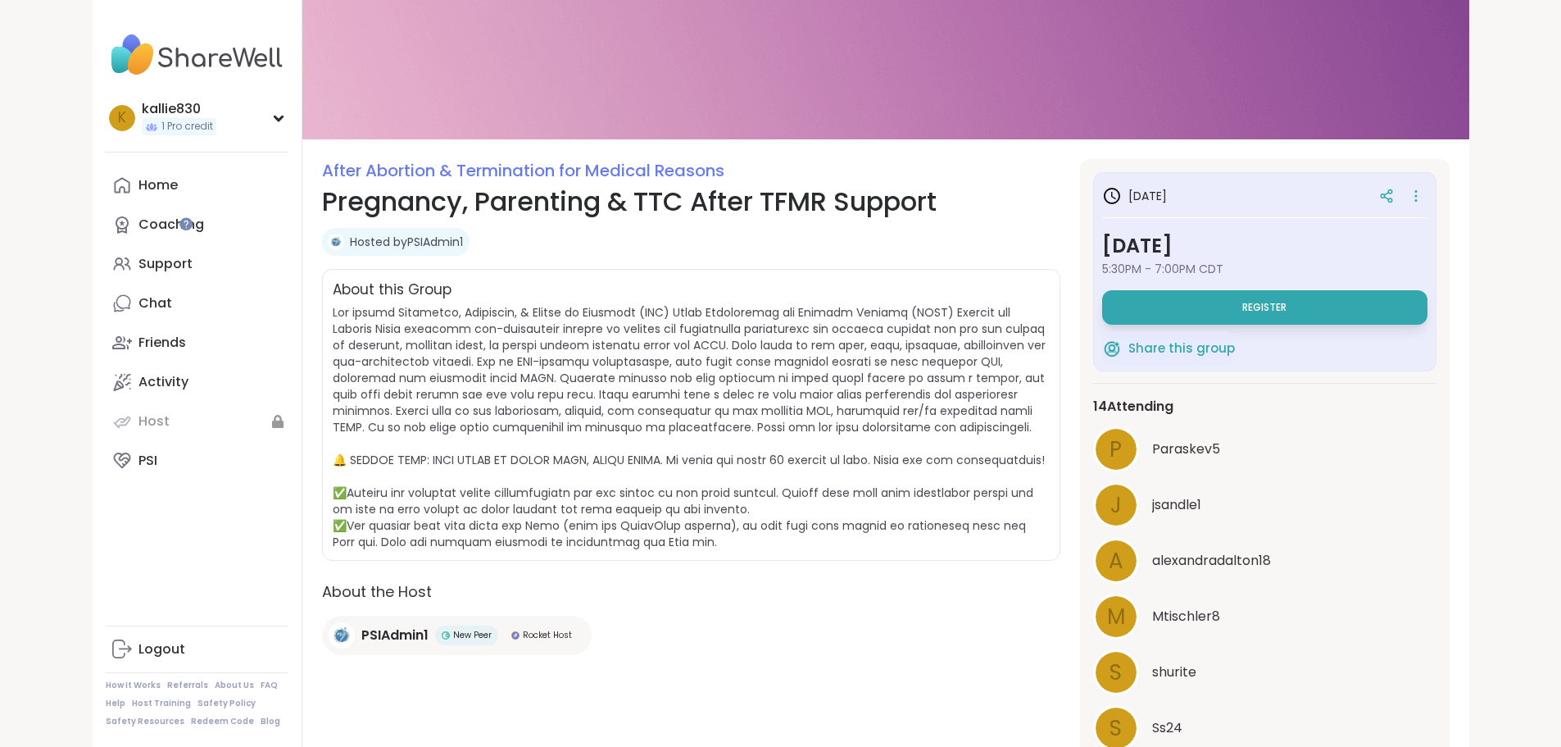
scroll to position [0, 0]
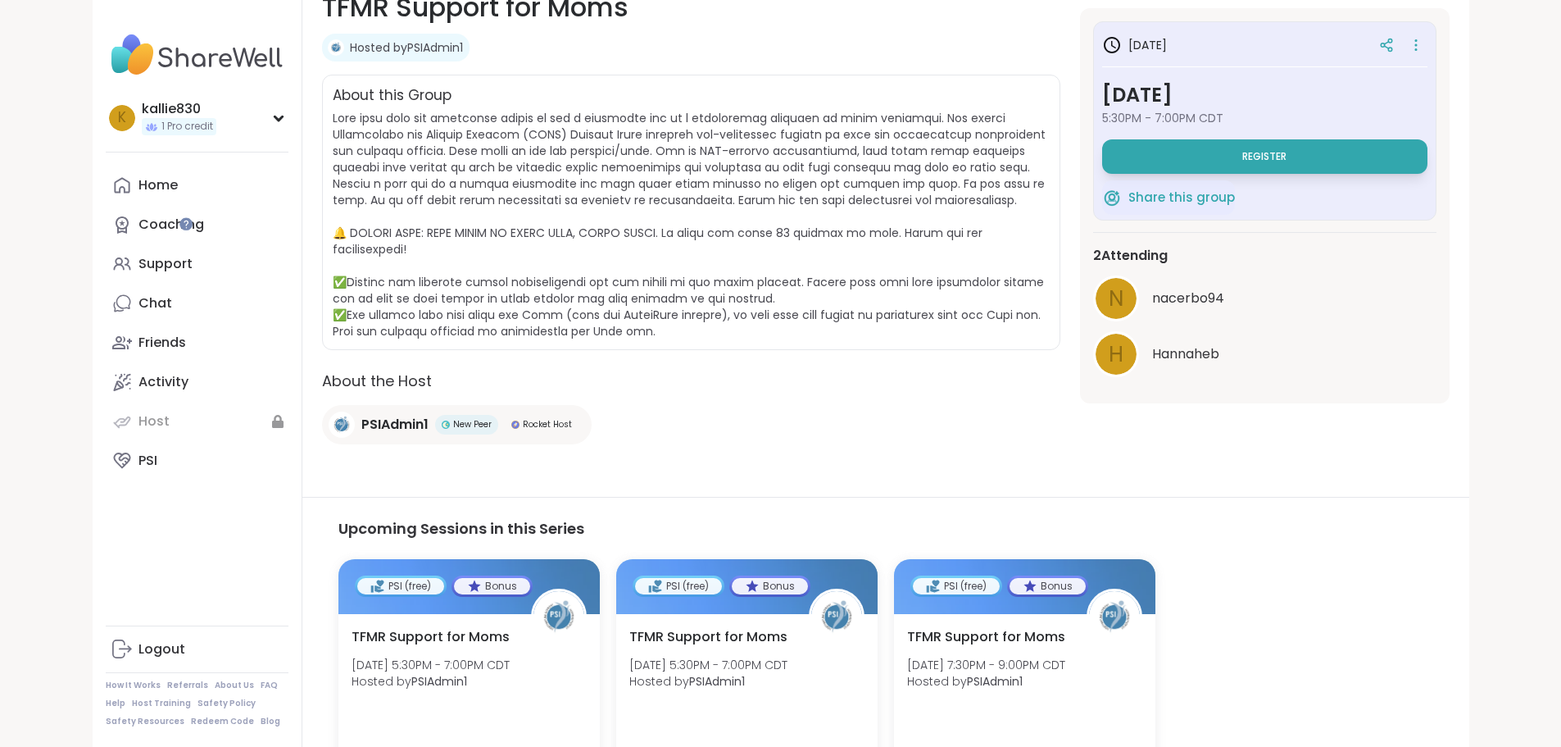
scroll to position [39, 0]
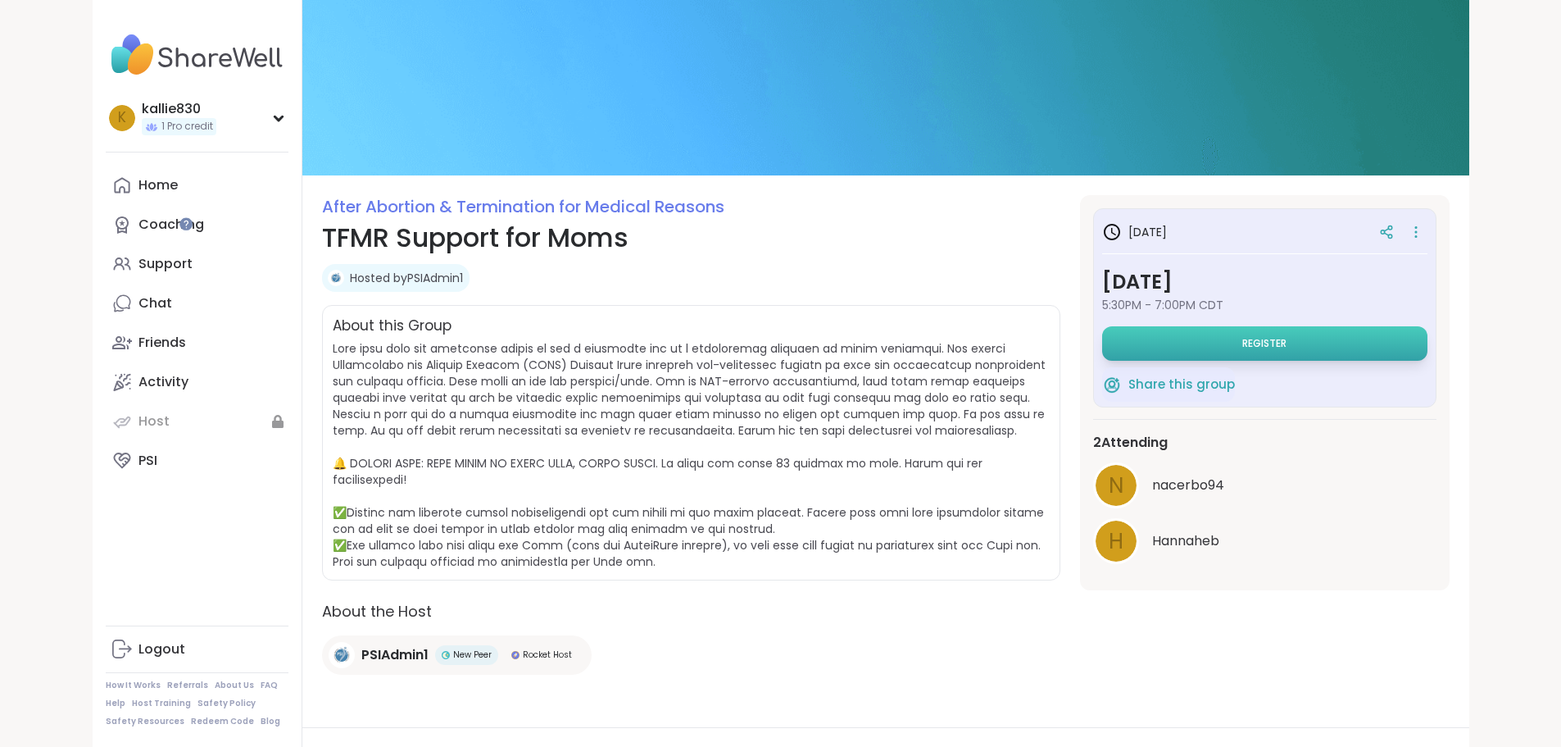
click at [1264, 347] on button "Register" at bounding box center [1264, 343] width 325 height 34
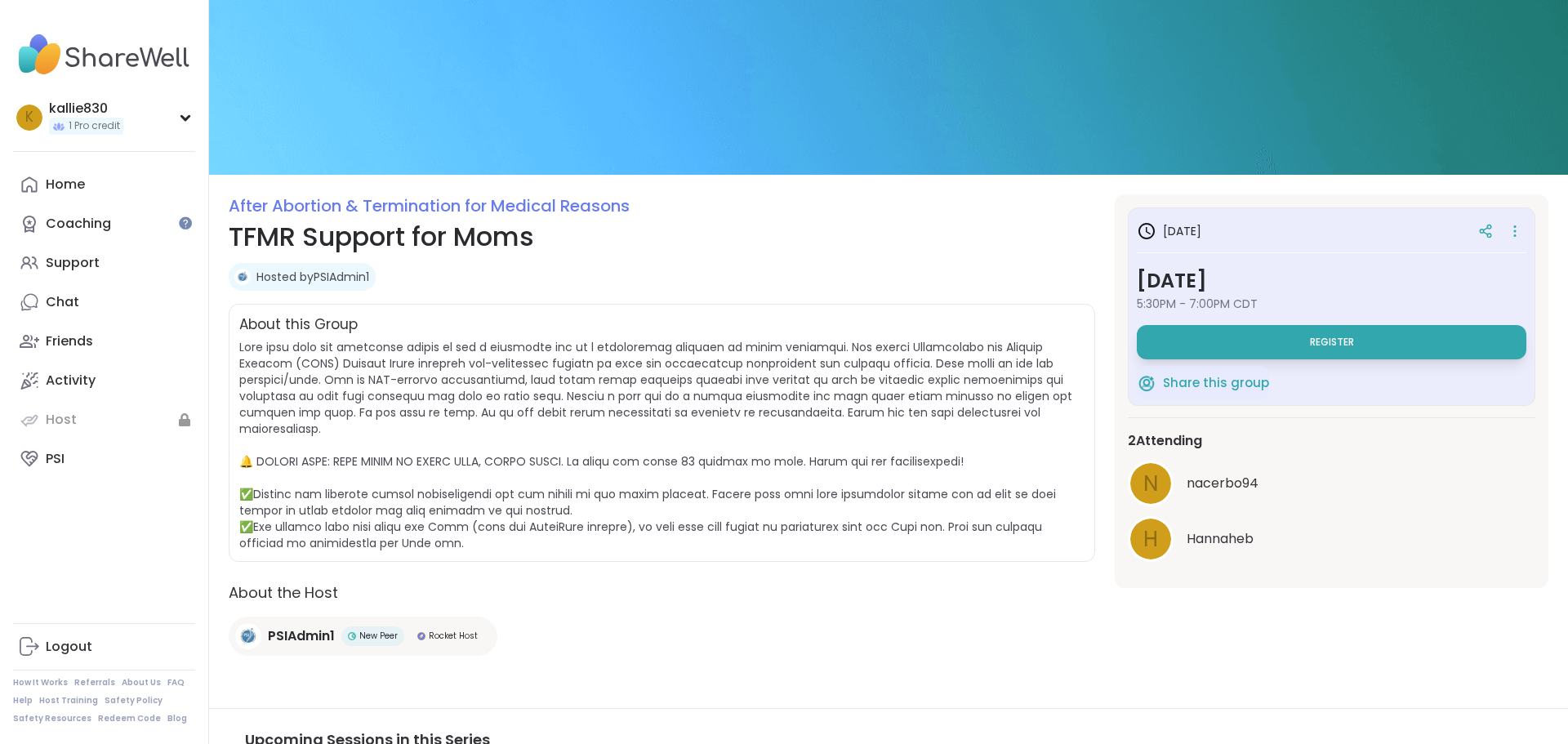
select select "**"
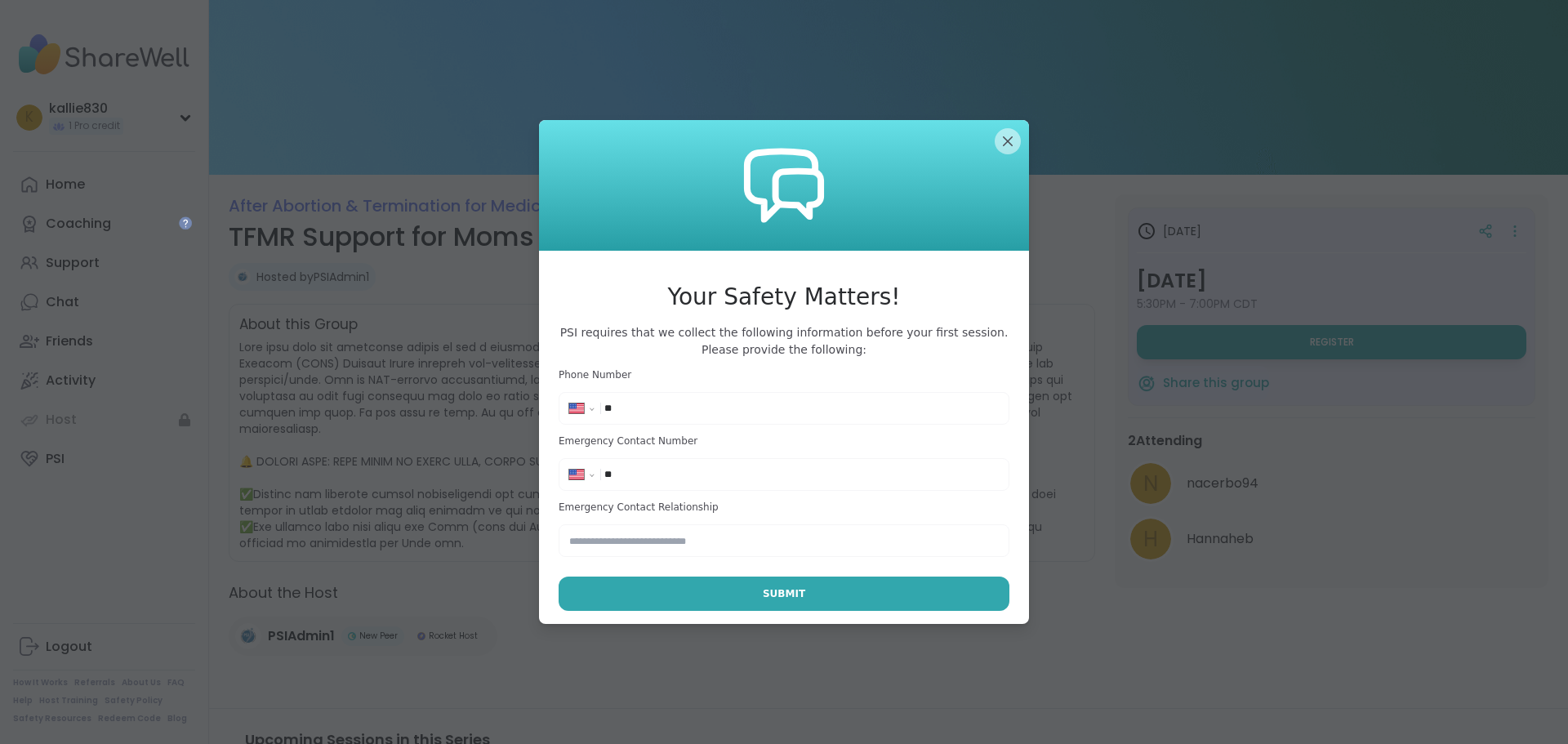
click at [668, 396] on div "**********" at bounding box center [784, 408] width 442 height 25
click at [664, 410] on input "**" at bounding box center [802, 408] width 394 height 16
type input "**********"
click at [654, 484] on div "**********" at bounding box center [784, 474] width 442 height 25
click at [655, 471] on input "**" at bounding box center [802, 474] width 394 height 16
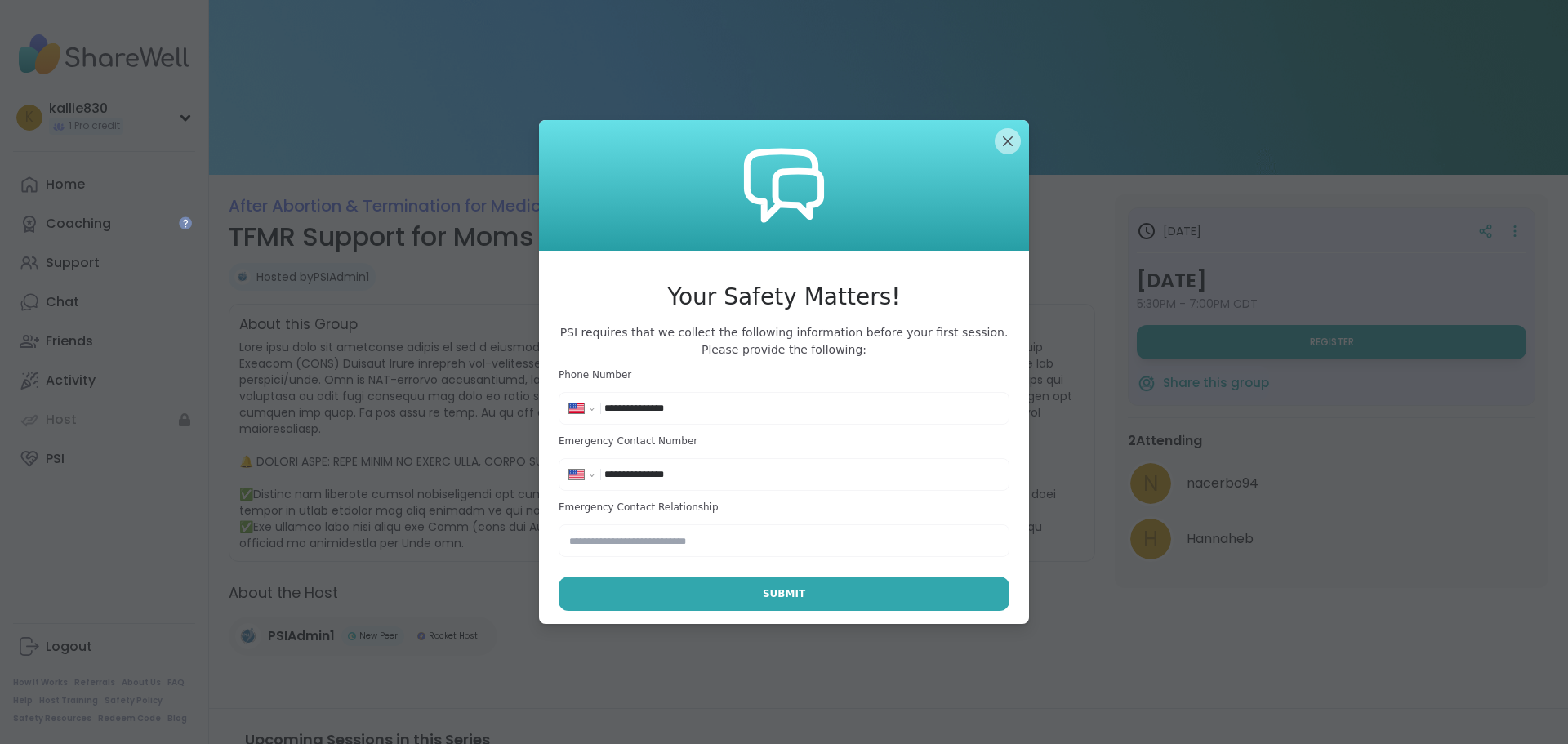
type input "**********"
click at [650, 548] on input "text" at bounding box center [784, 540] width 450 height 33
type input "*******"
click at [652, 593] on button "Submit" at bounding box center [784, 594] width 450 height 34
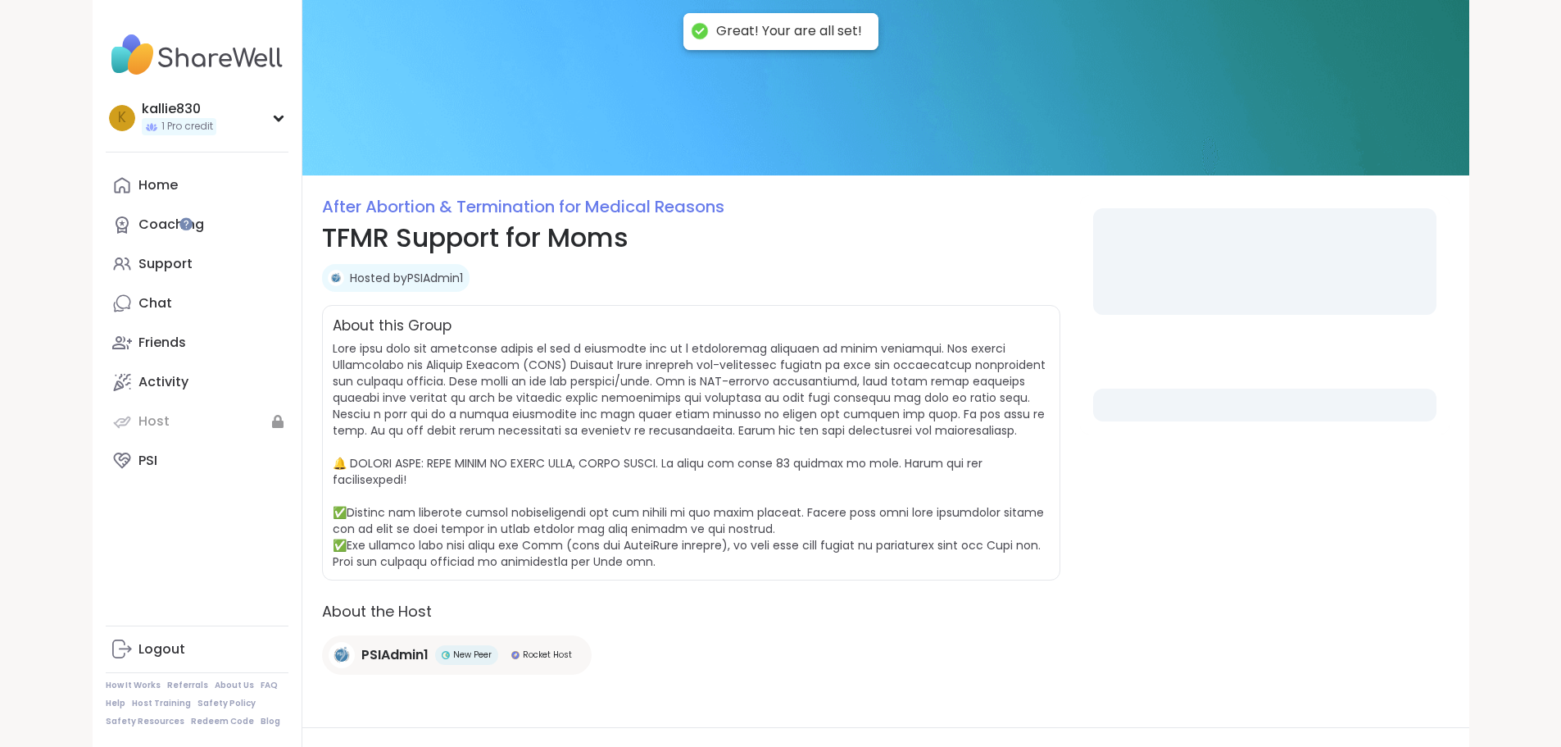
select select "**"
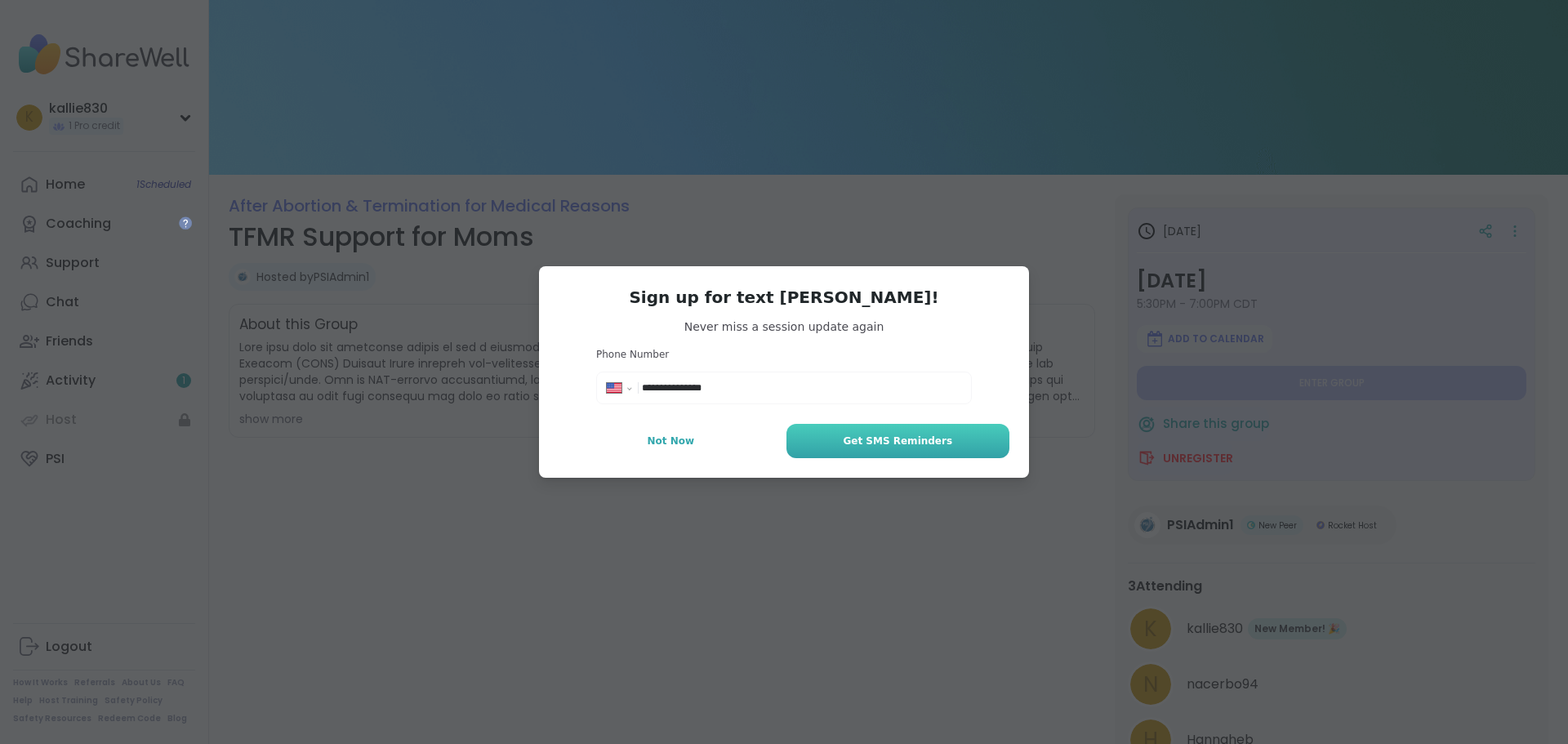
click at [842, 425] on button "Get SMS Reminders" at bounding box center [898, 440] width 223 height 34
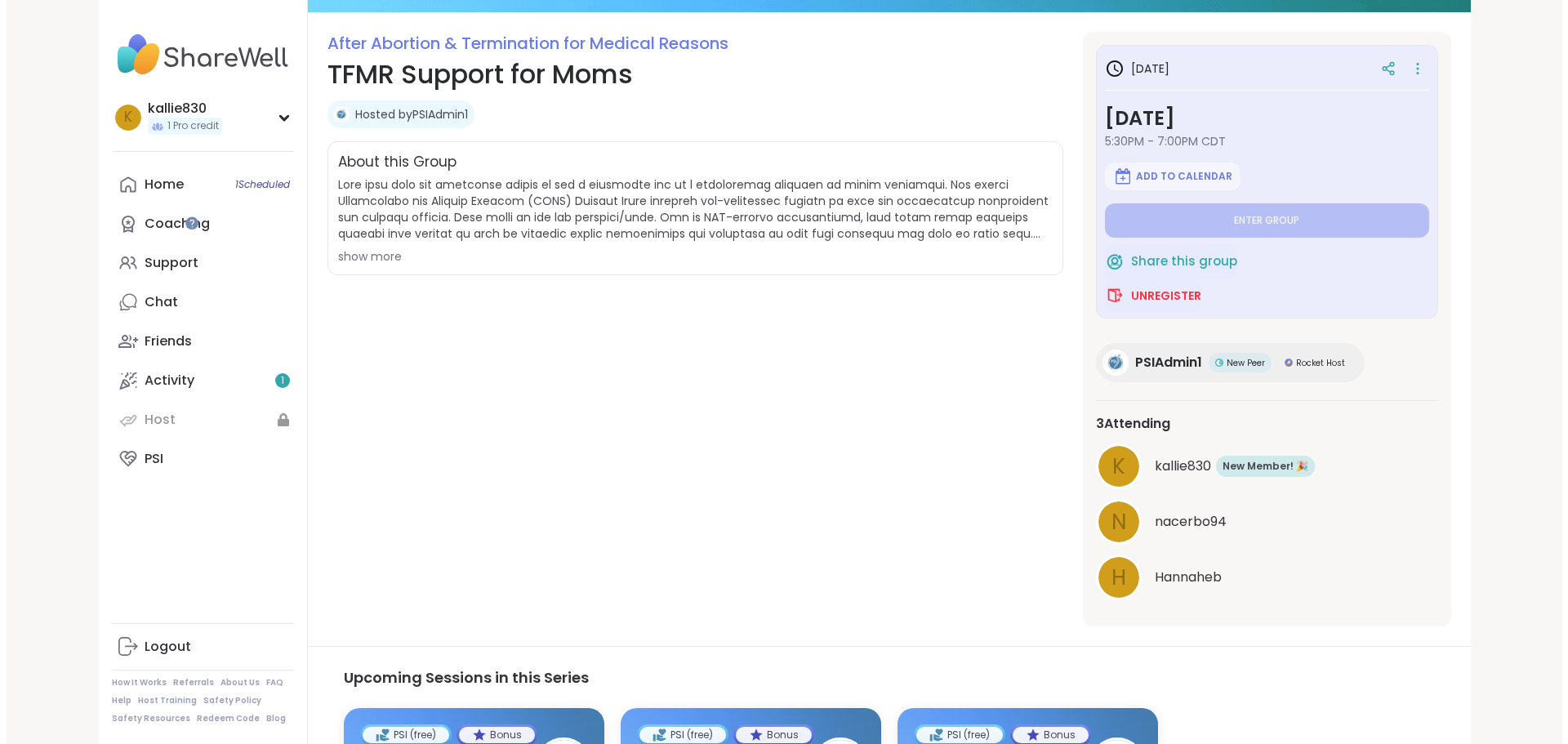
scroll to position [202, 0]
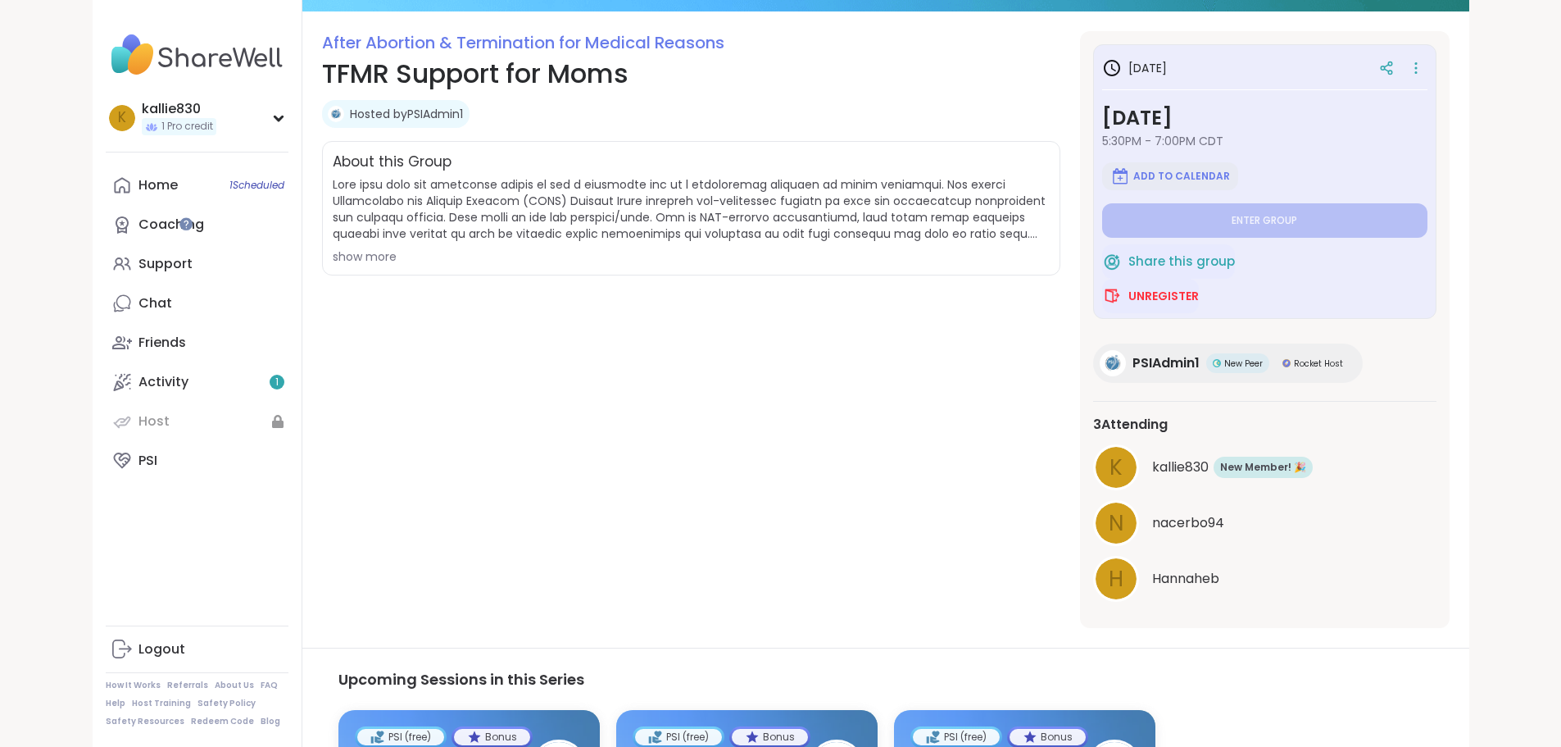
click at [1220, 173] on span "Add to Calendar" at bounding box center [1182, 176] width 97 height 13
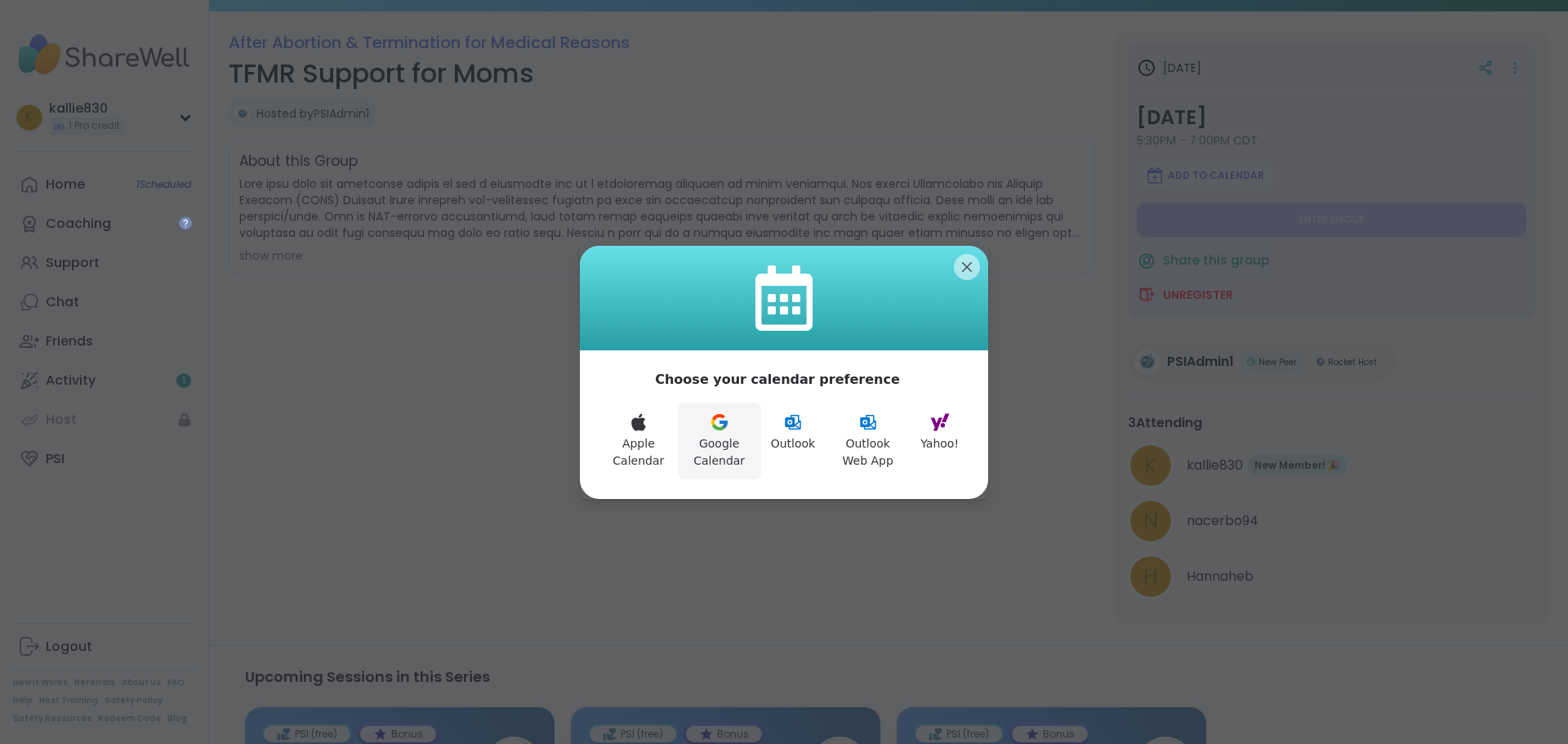
click at [705, 420] on button "Google Calendar" at bounding box center [719, 440] width 84 height 77
